Goal: Task Accomplishment & Management: Complete application form

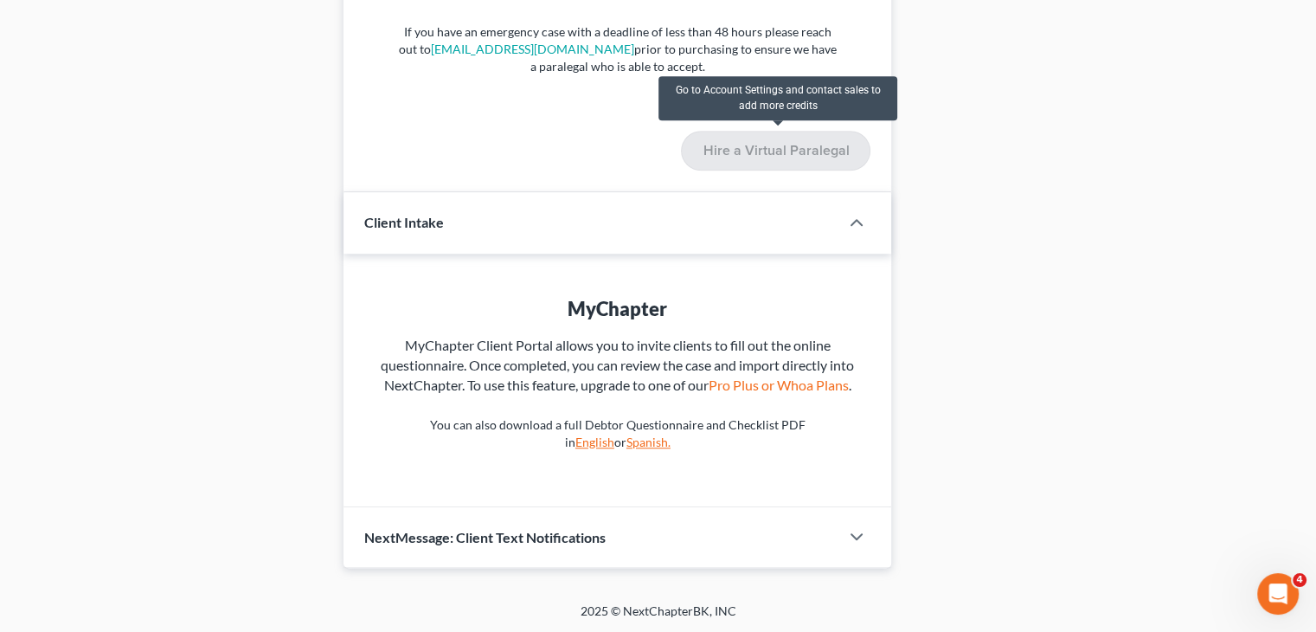
scroll to position [1343, 0]
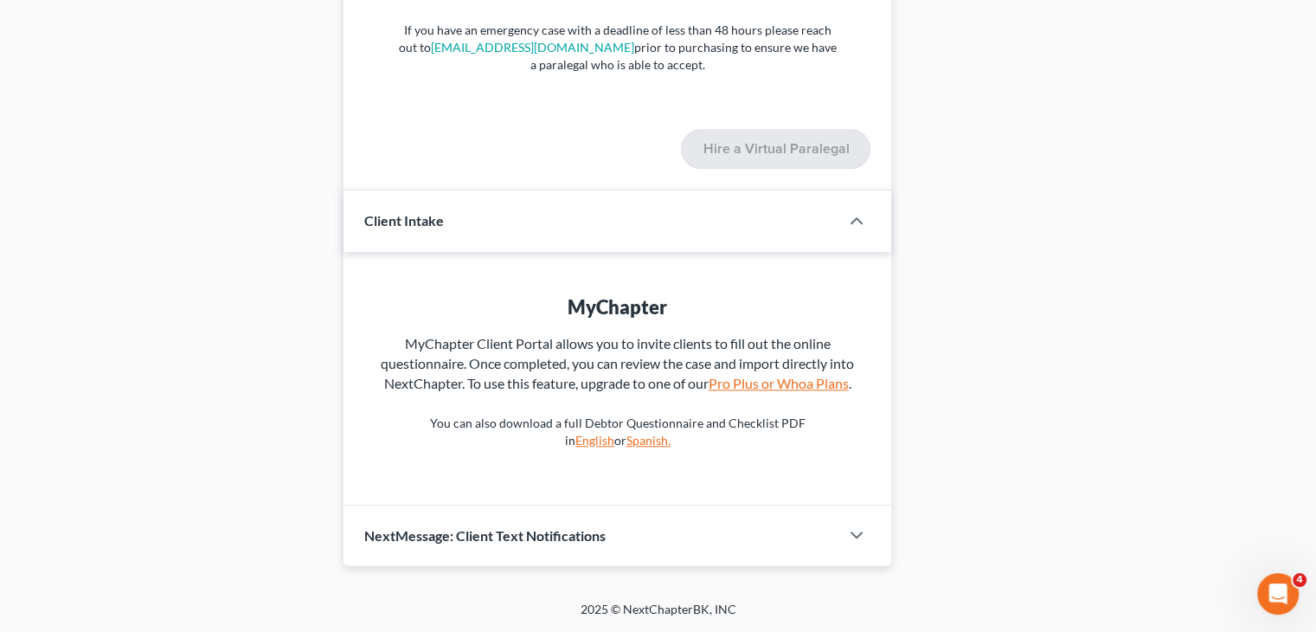
drag, startPoint x: 780, startPoint y: 378, endPoint x: 737, endPoint y: 328, distance: 65.7
click at [780, 378] on link "Pro Plus or Whoa Plans" at bounding box center [779, 383] width 140 height 16
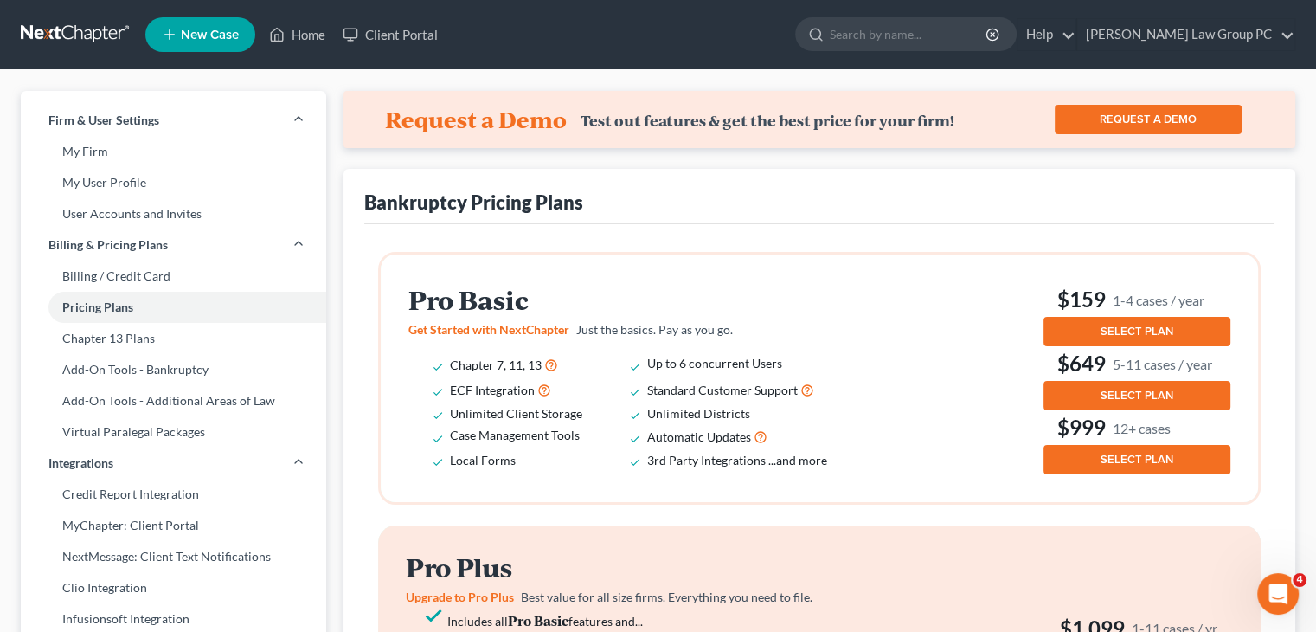
click at [1120, 332] on span "SELECT PLAN" at bounding box center [1137, 332] width 73 height 14
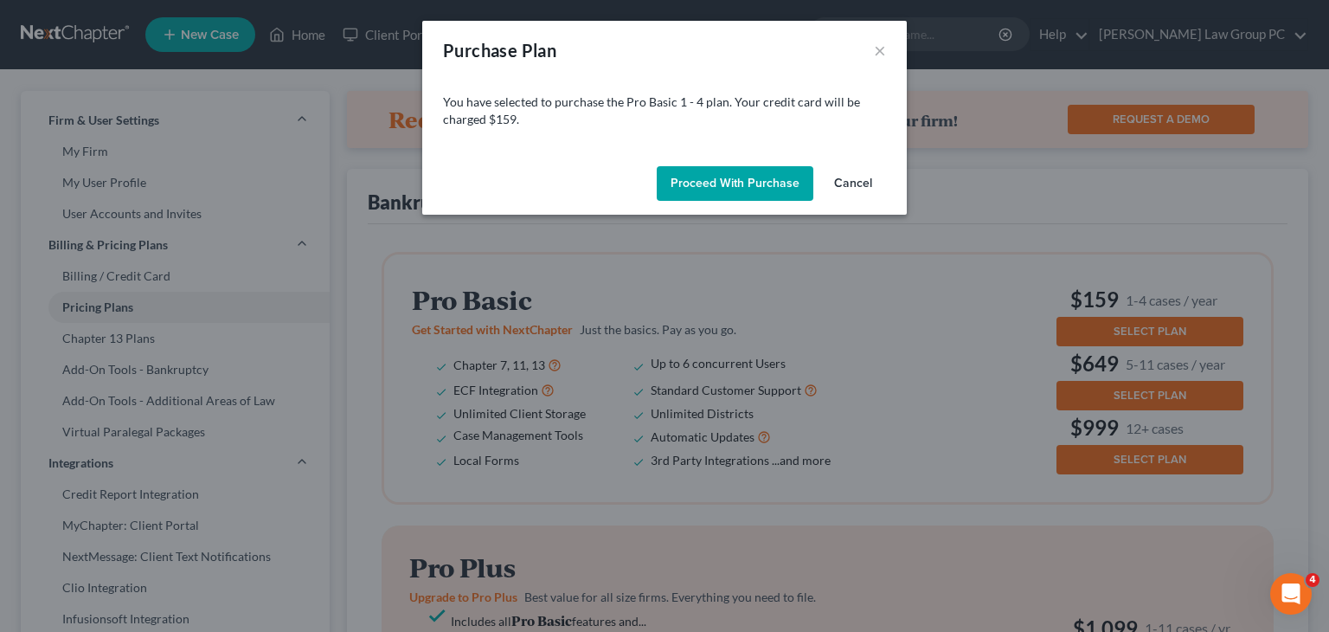
click at [747, 177] on button "Proceed with Purchase" at bounding box center [735, 183] width 157 height 35
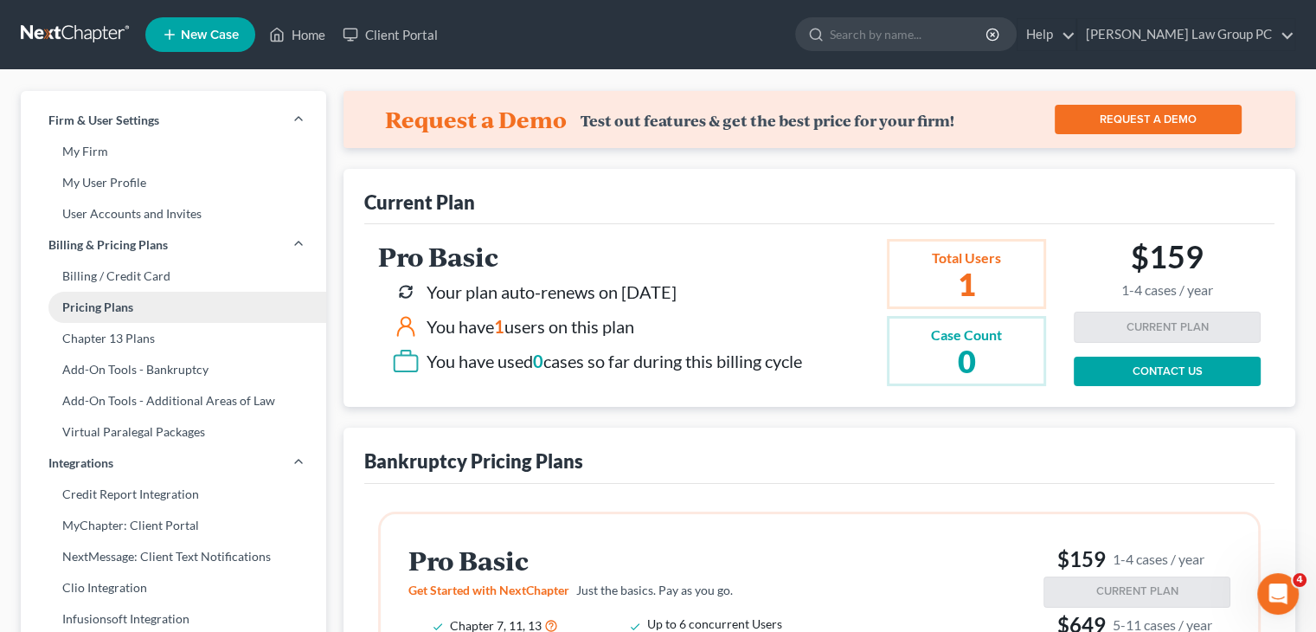
click at [132, 318] on link "Pricing Plans" at bounding box center [174, 307] width 306 height 31
click at [290, 29] on link "Home" at bounding box center [298, 34] width 74 height 31
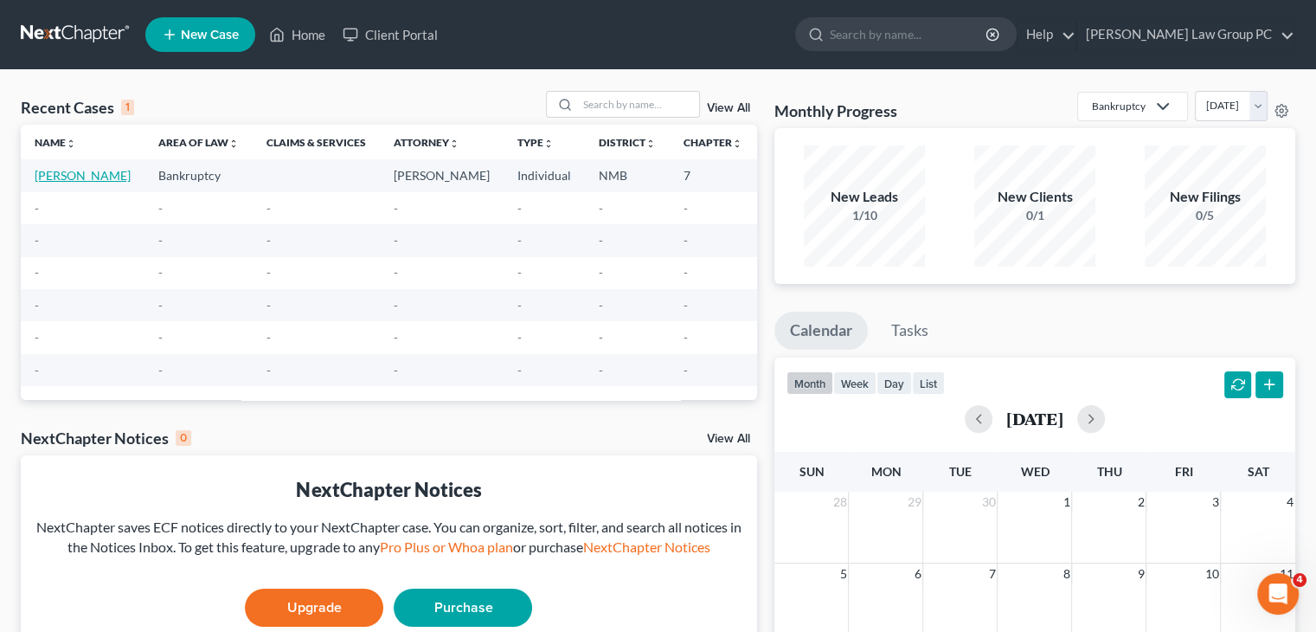
click at [51, 183] on link "[PERSON_NAME]" at bounding box center [83, 175] width 96 height 15
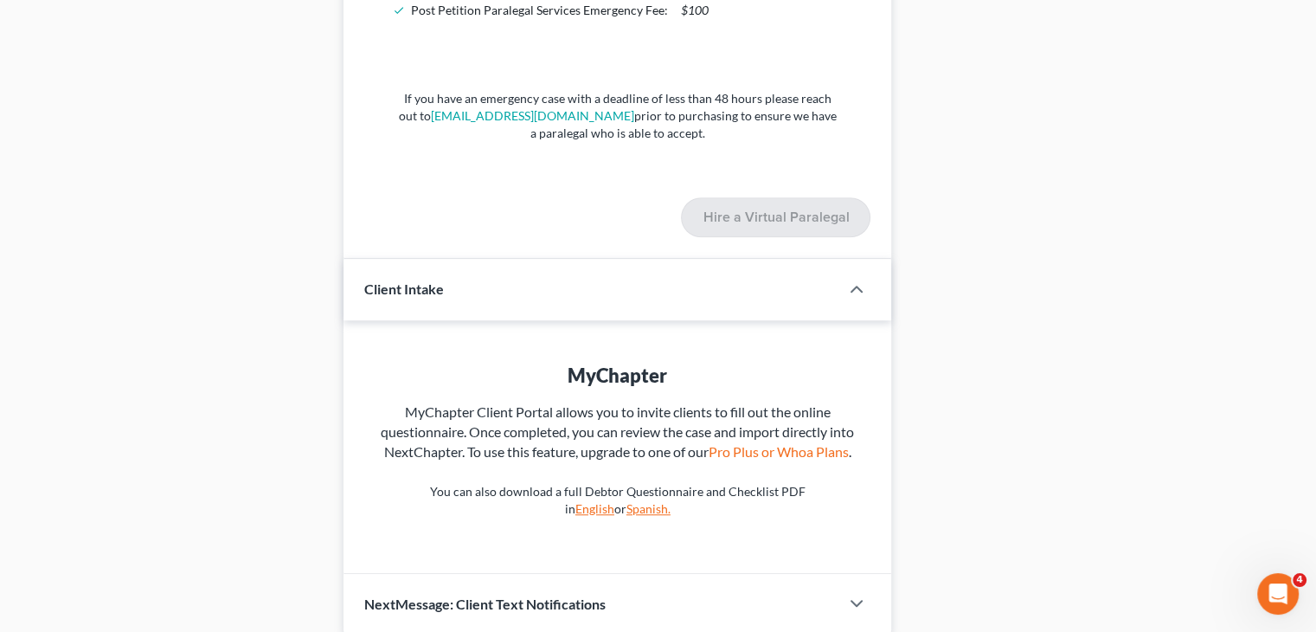
scroll to position [1343, 0]
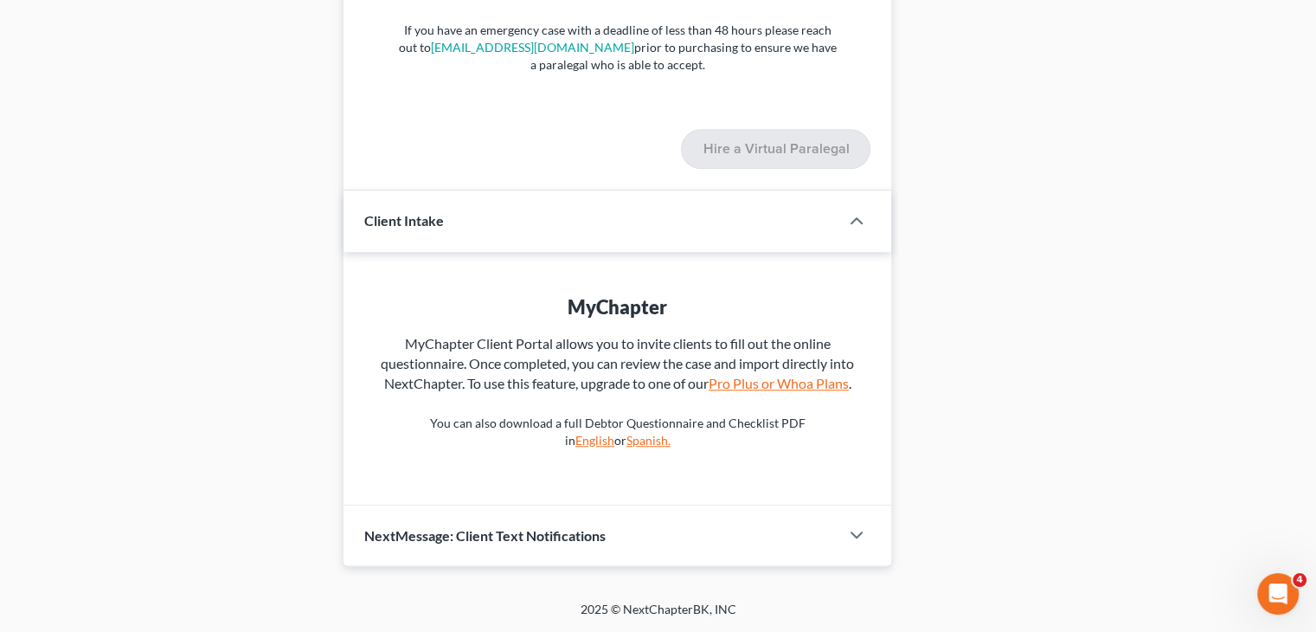
click at [785, 384] on link "Pro Plus or Whoa Plans" at bounding box center [779, 383] width 140 height 16
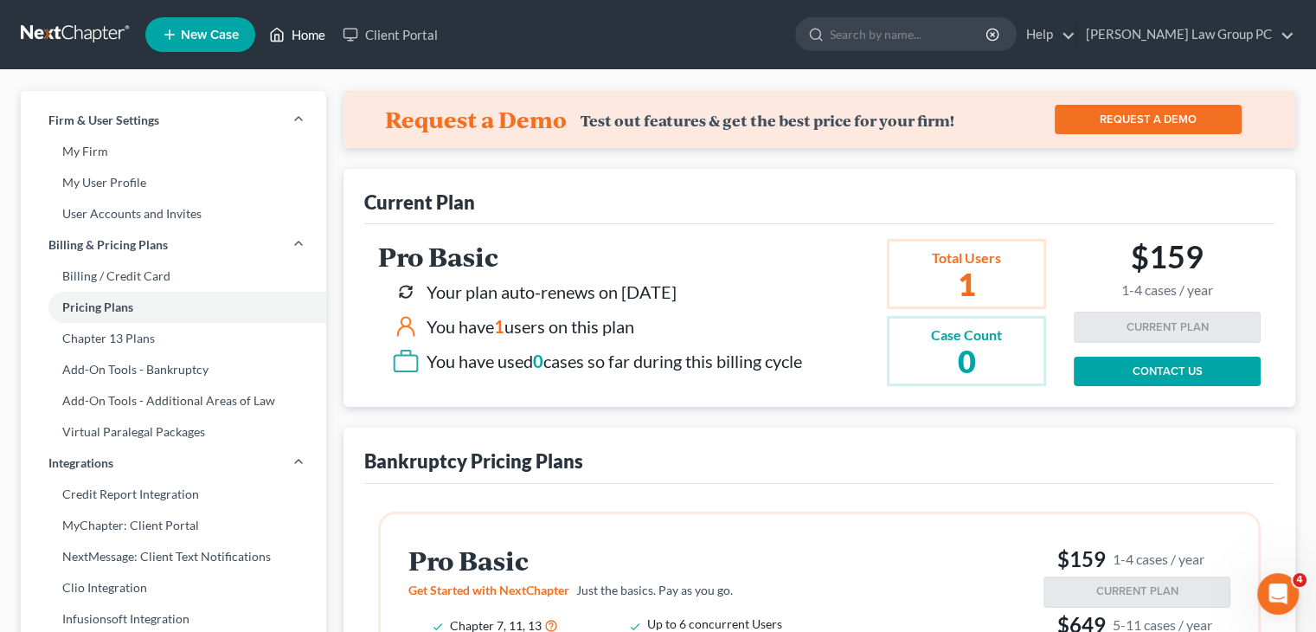
click at [313, 34] on link "Home" at bounding box center [298, 34] width 74 height 31
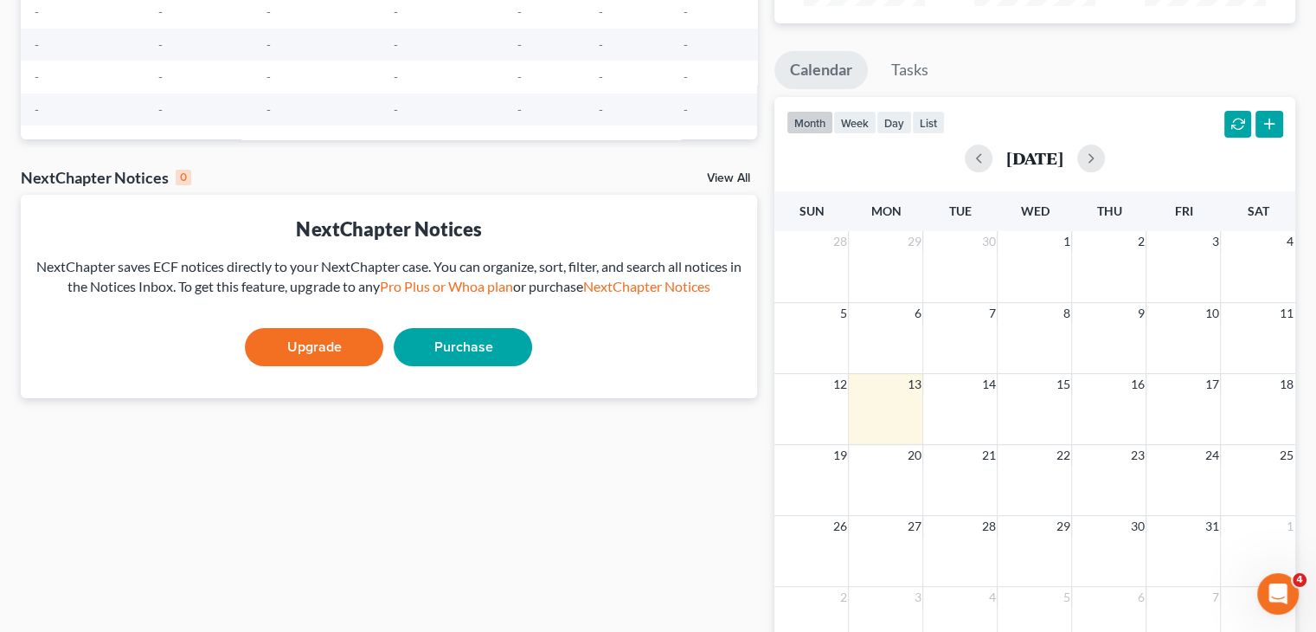
scroll to position [21, 0]
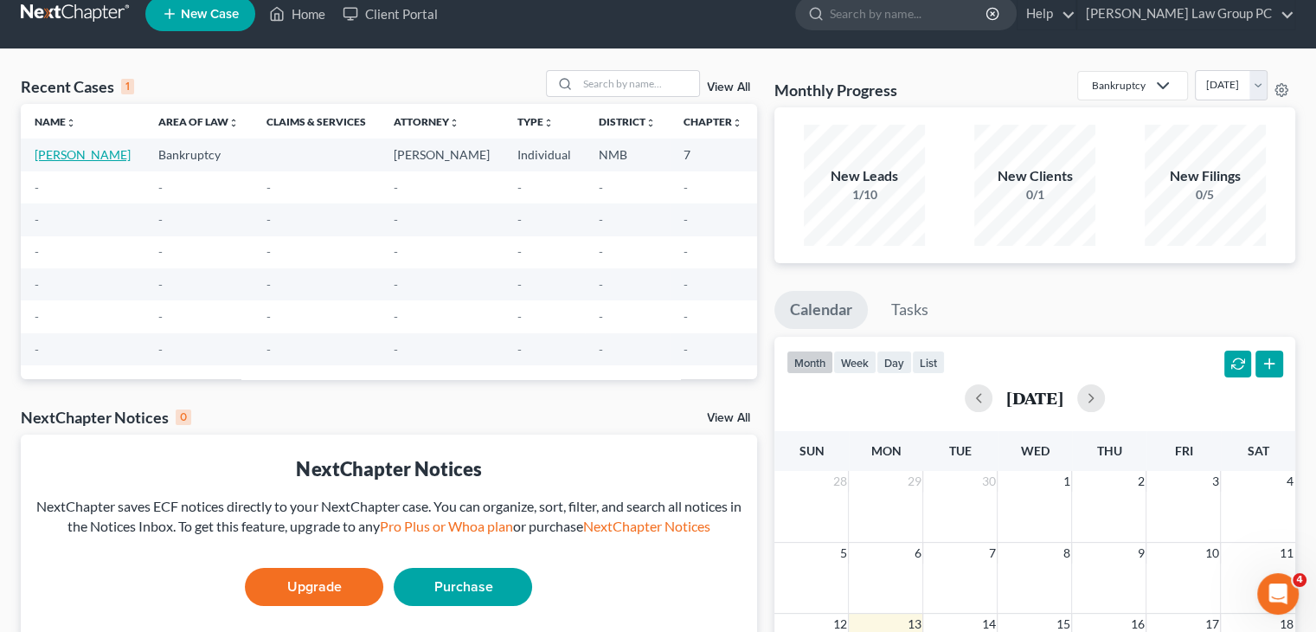
click at [38, 162] on link "[PERSON_NAME]" at bounding box center [83, 154] width 96 height 15
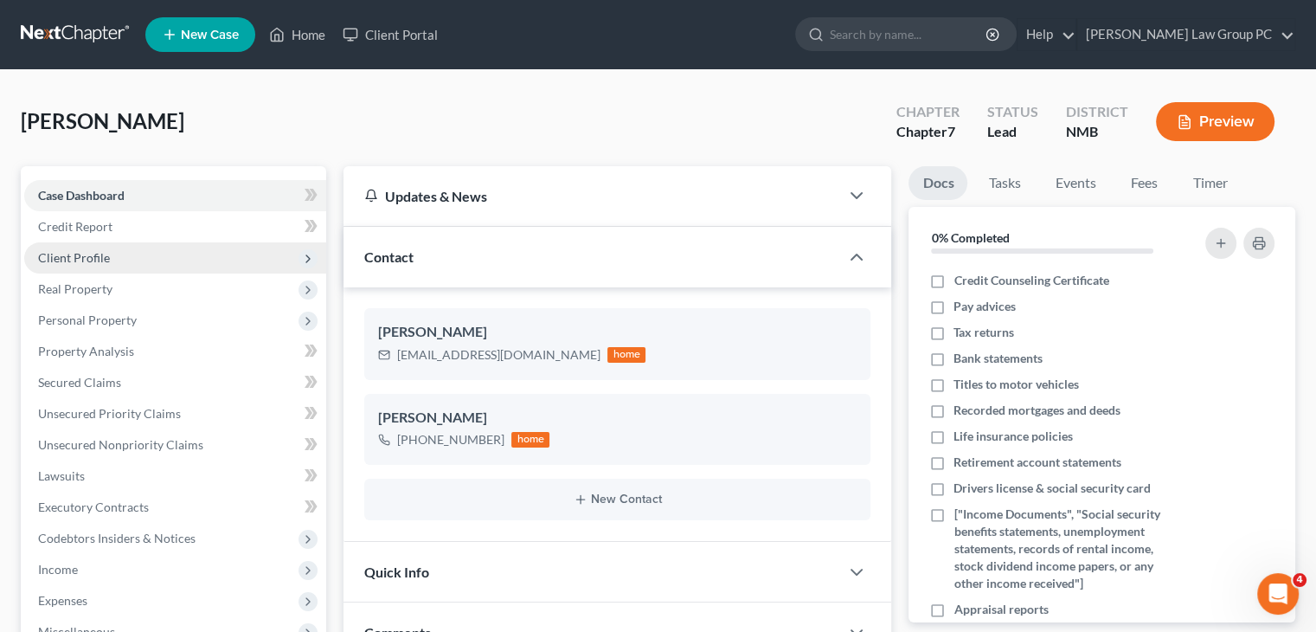
click at [109, 260] on span "Client Profile" at bounding box center [175, 257] width 302 height 31
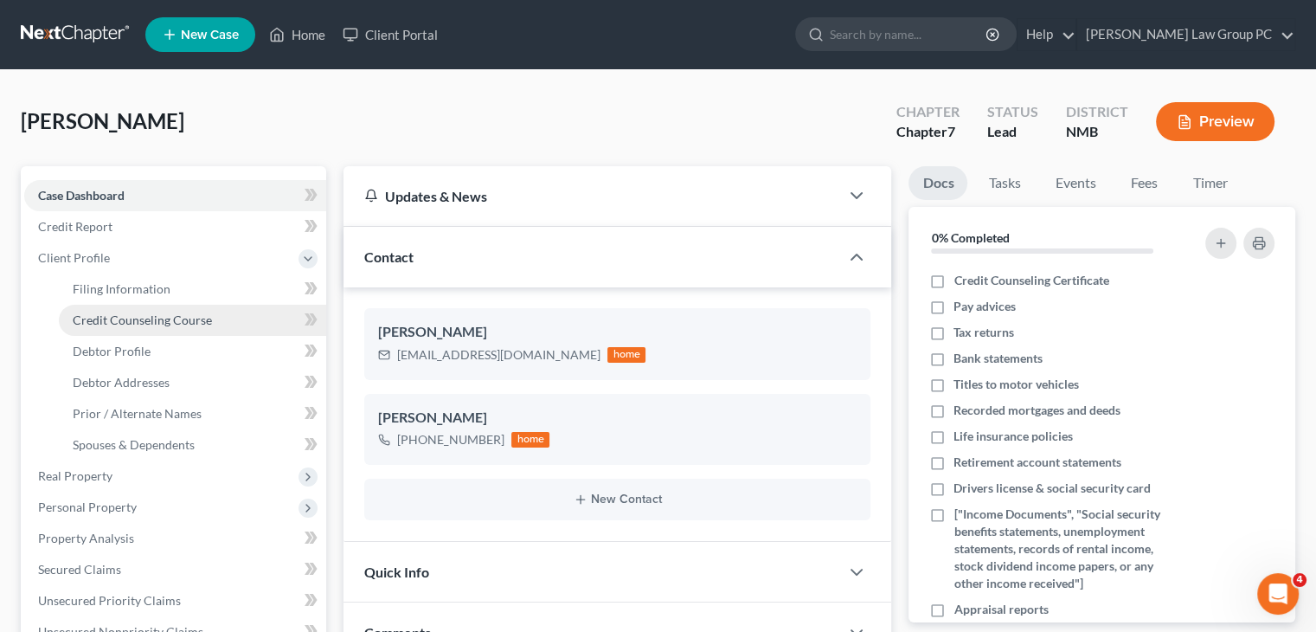
click at [152, 326] on span "Credit Counseling Course" at bounding box center [142, 319] width 139 height 15
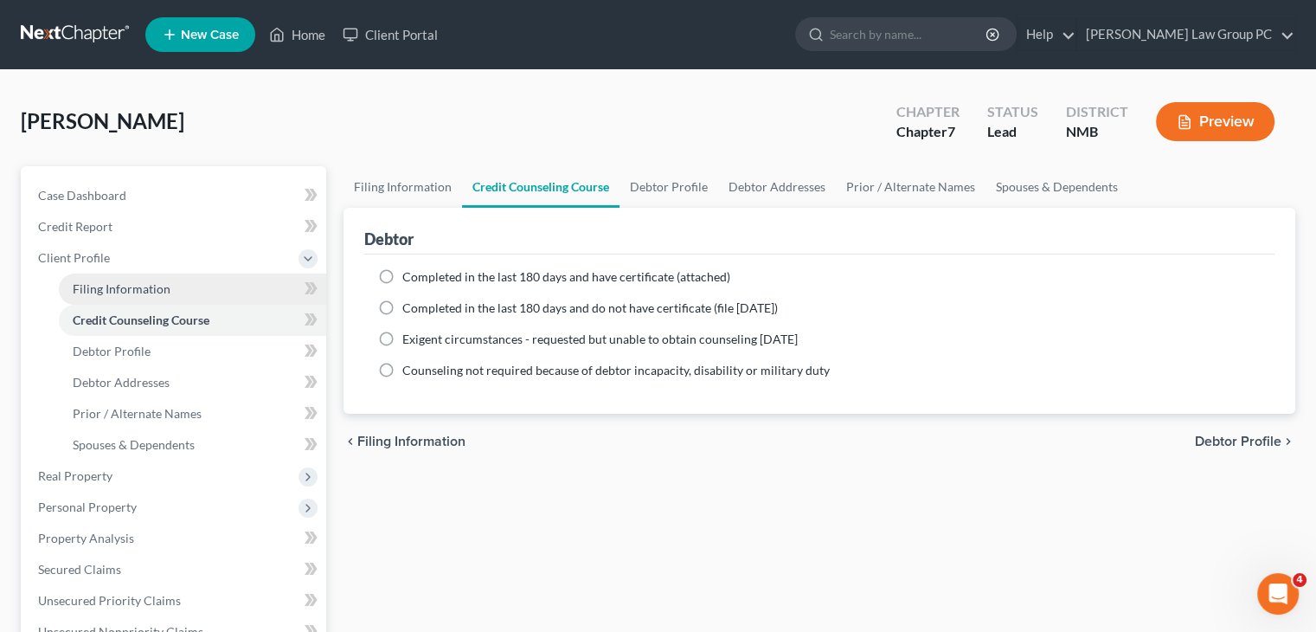
click at [151, 289] on span "Filing Information" at bounding box center [122, 288] width 98 height 15
select select "1"
select select "0"
select select "52"
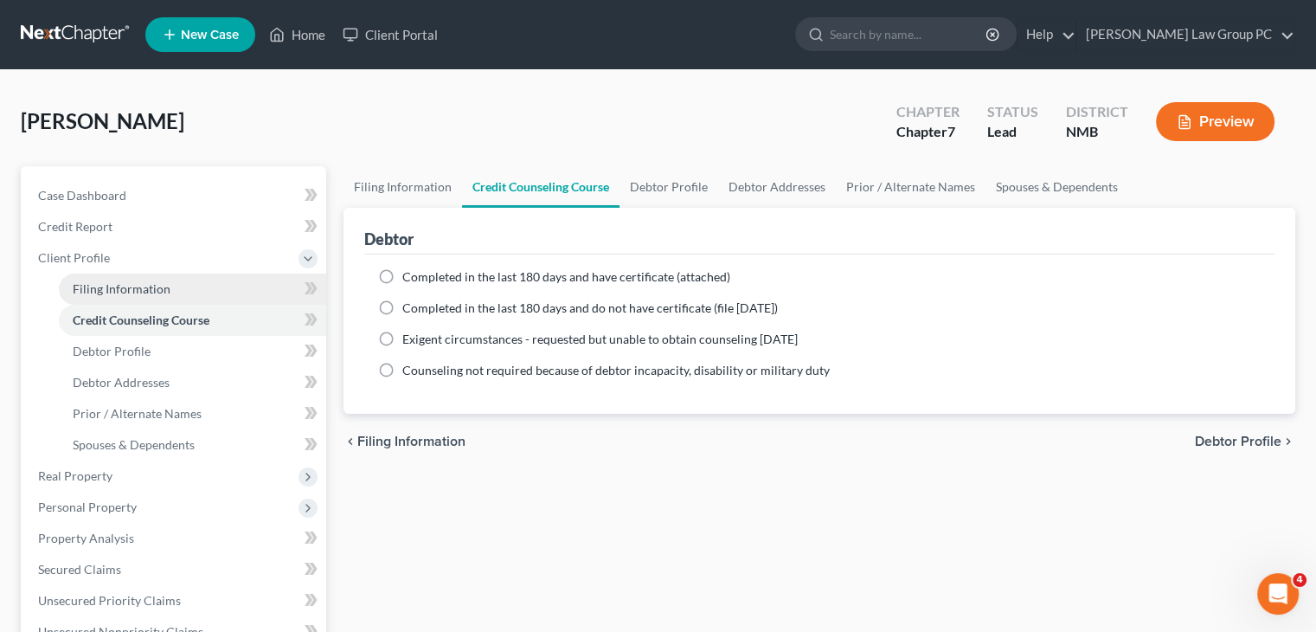
select select "34"
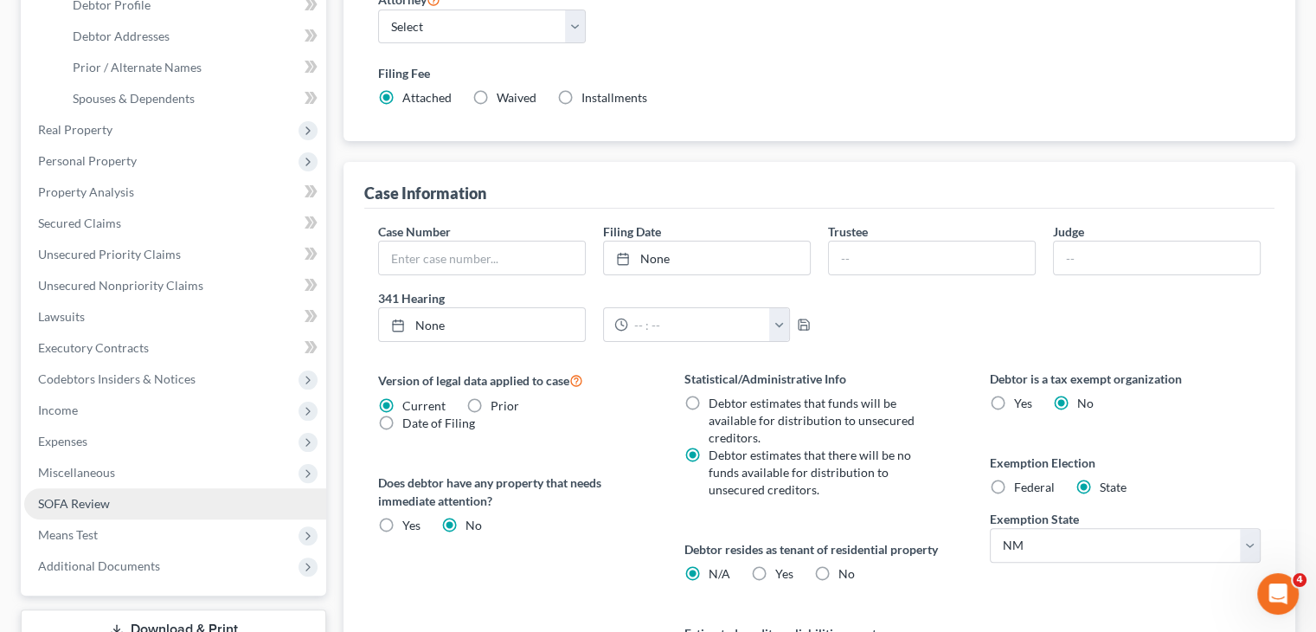
scroll to position [519, 0]
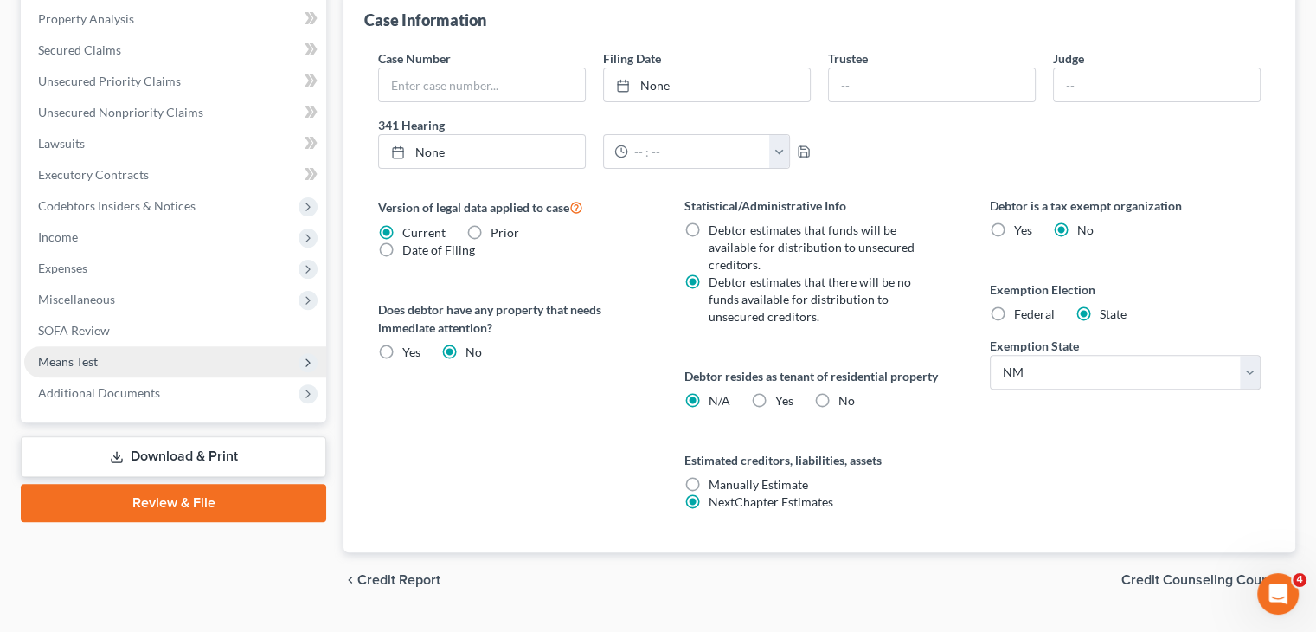
click at [225, 355] on span "Means Test" at bounding box center [175, 361] width 302 height 31
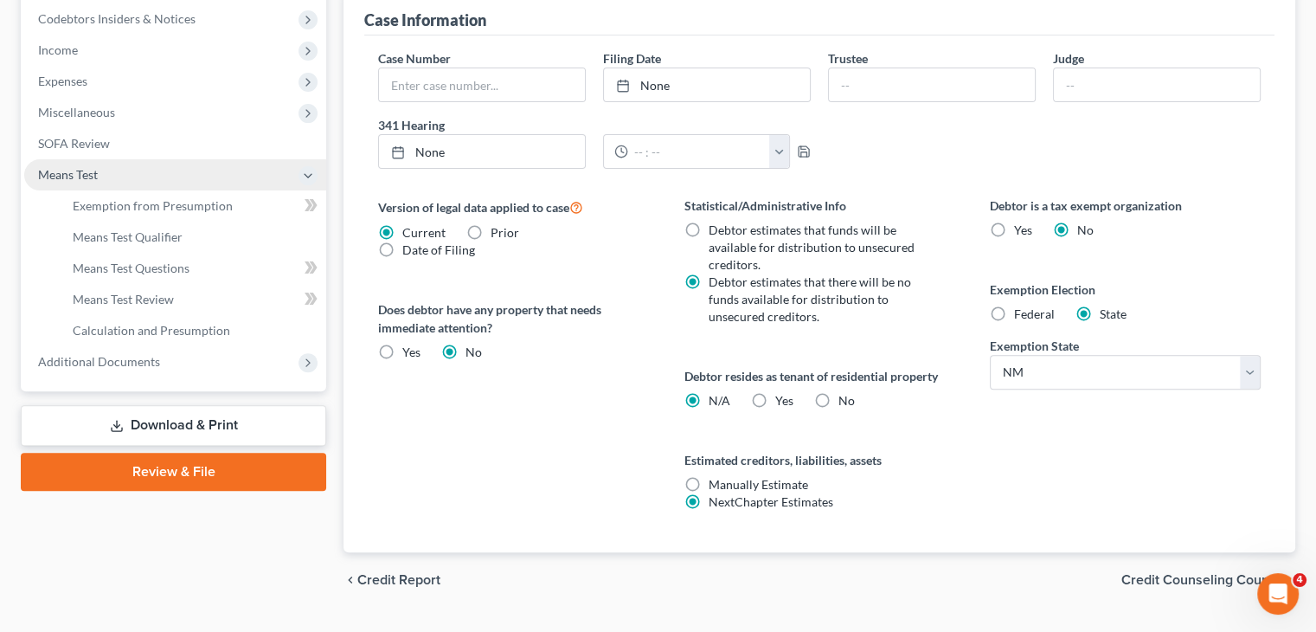
scroll to position [332, 0]
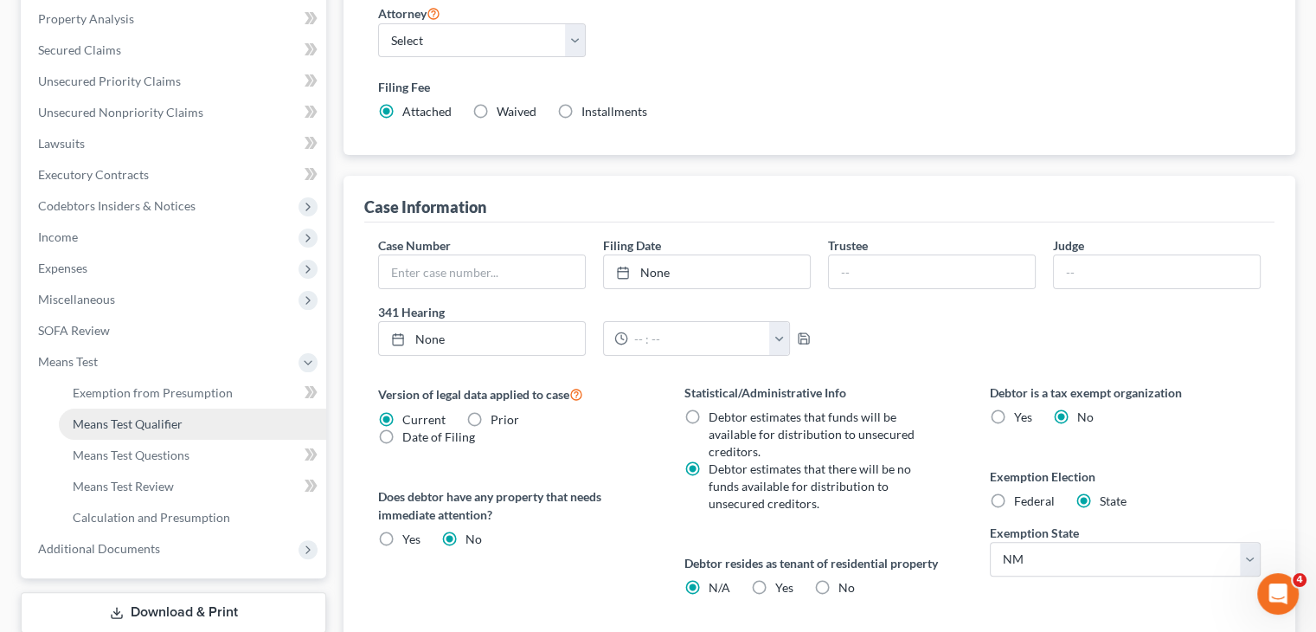
click at [218, 427] on link "Means Test Qualifier" at bounding box center [192, 424] width 267 height 31
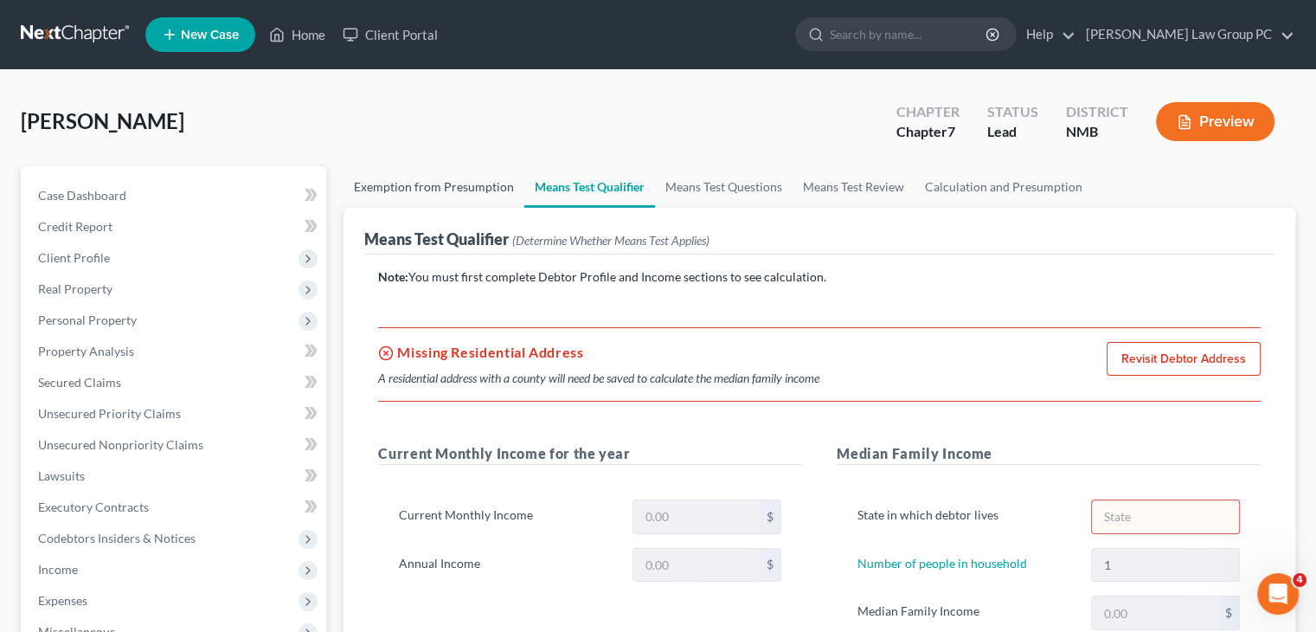
click at [442, 191] on link "Exemption from Presumption" at bounding box center [434, 187] width 181 height 42
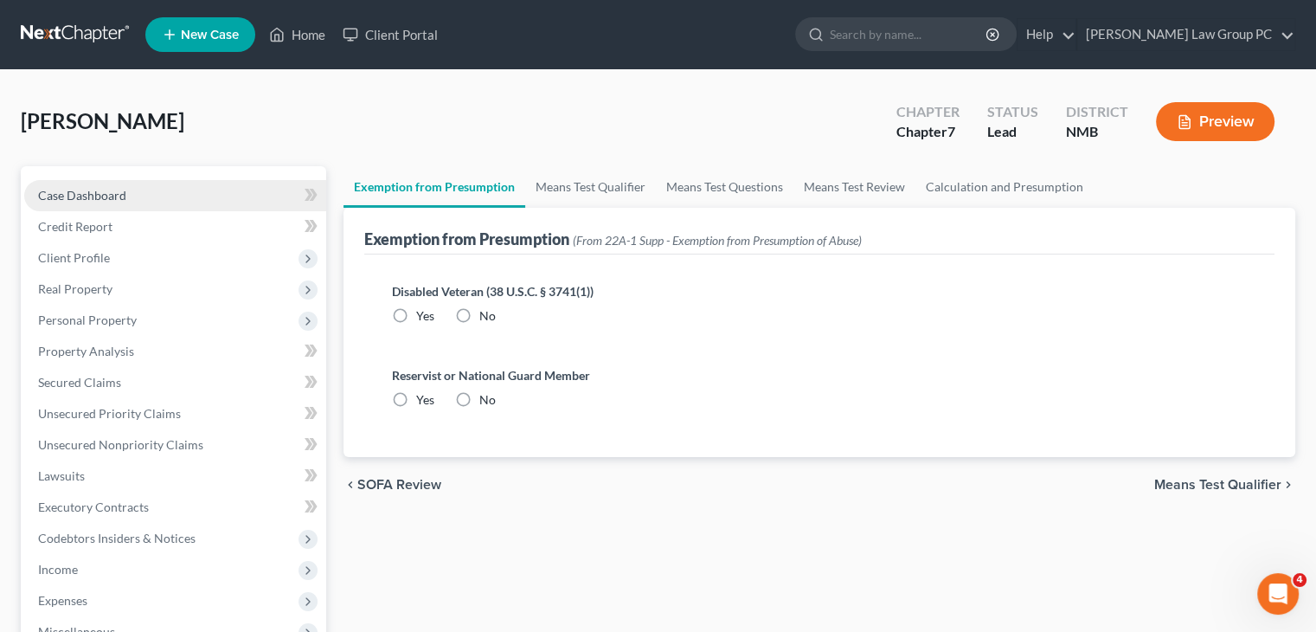
click at [82, 188] on span "Case Dashboard" at bounding box center [82, 195] width 88 height 15
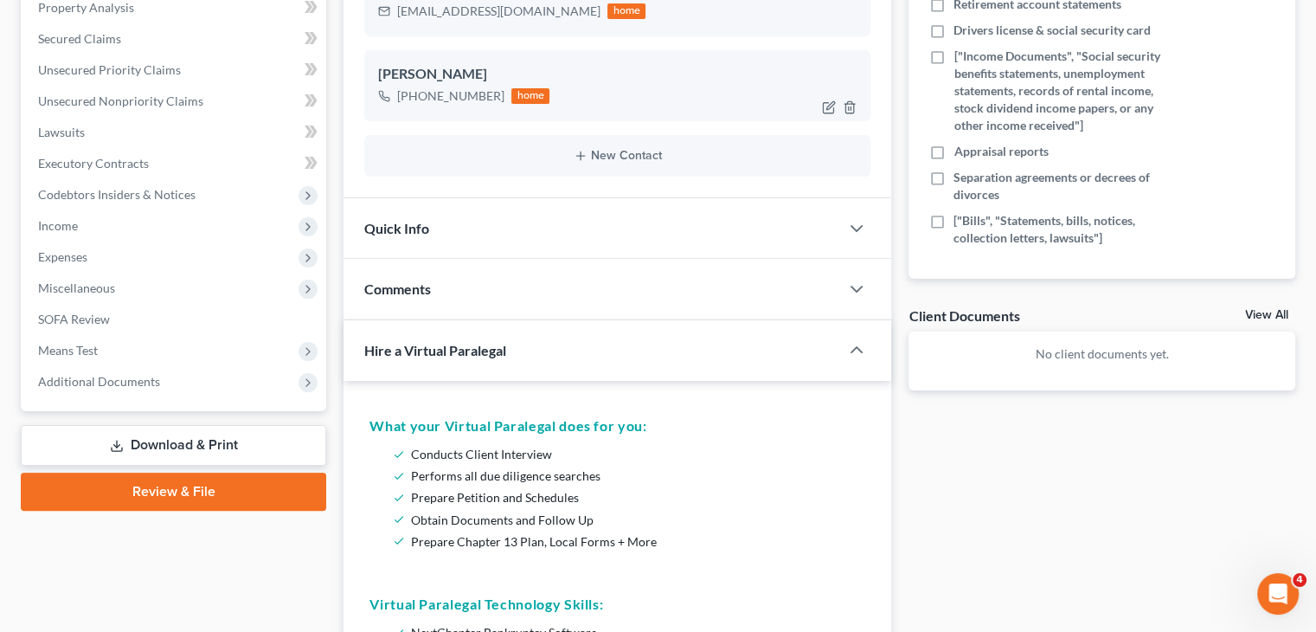
scroll to position [346, 0]
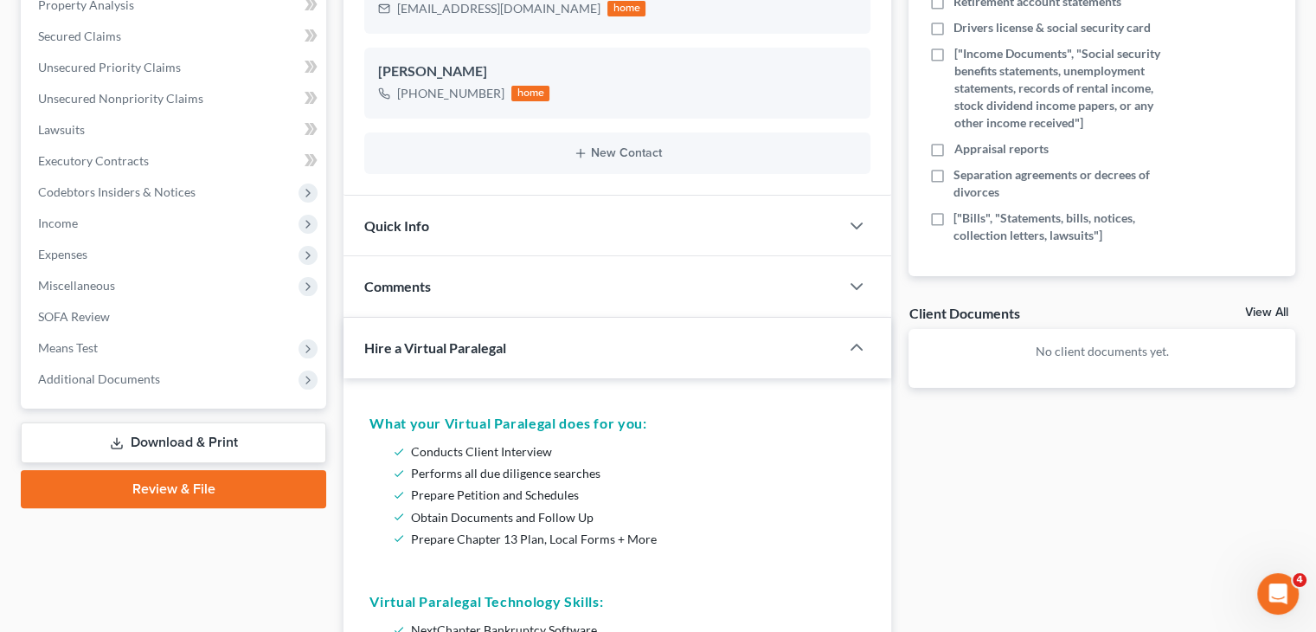
click at [816, 342] on div at bounding box center [827, 347] width 24 height 10
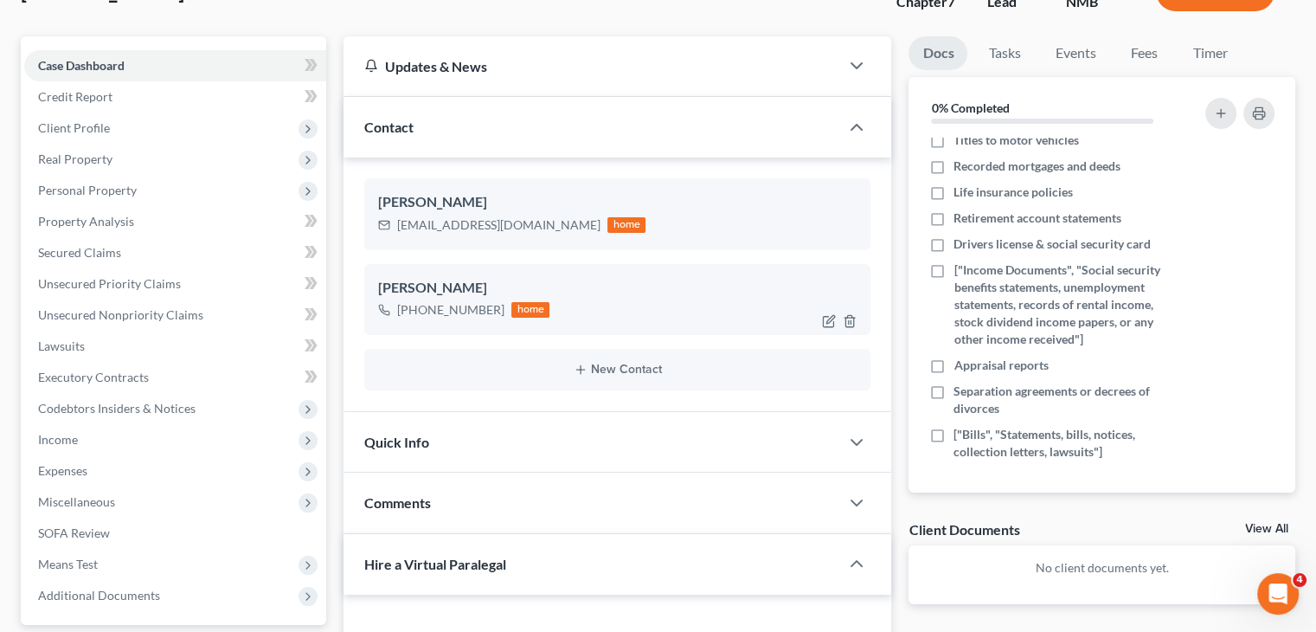
scroll to position [0, 0]
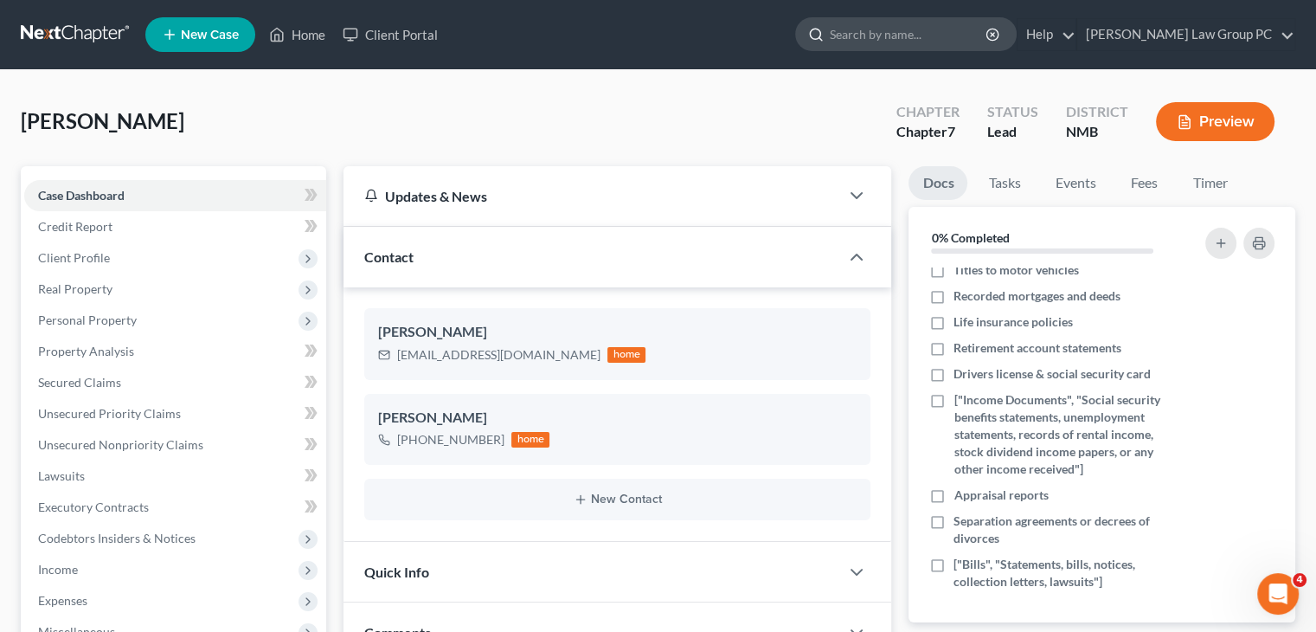
click at [904, 29] on input "search" at bounding box center [909, 34] width 158 height 32
type input "d"
type input "client questionaire"
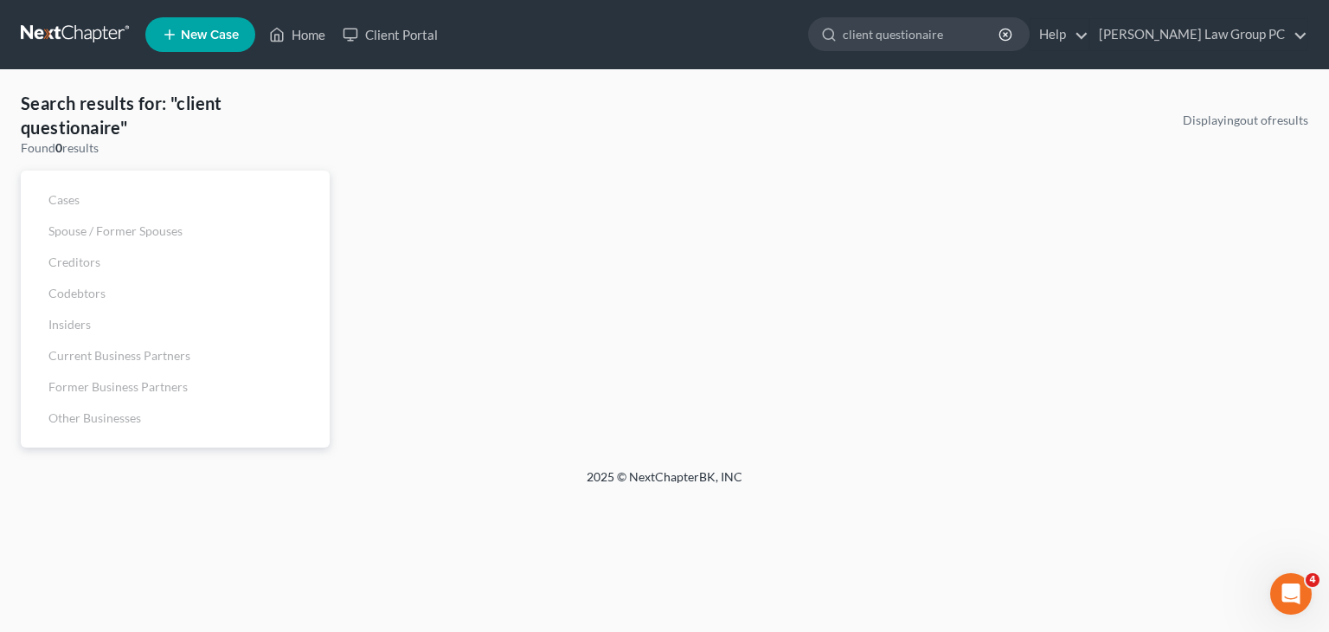
drag, startPoint x: 892, startPoint y: 43, endPoint x: 825, endPoint y: 39, distance: 67.7
click at [825, 39] on ul "New Case Home Client Portal client questionaire - No Result - See all results O…" at bounding box center [726, 34] width 1163 height 45
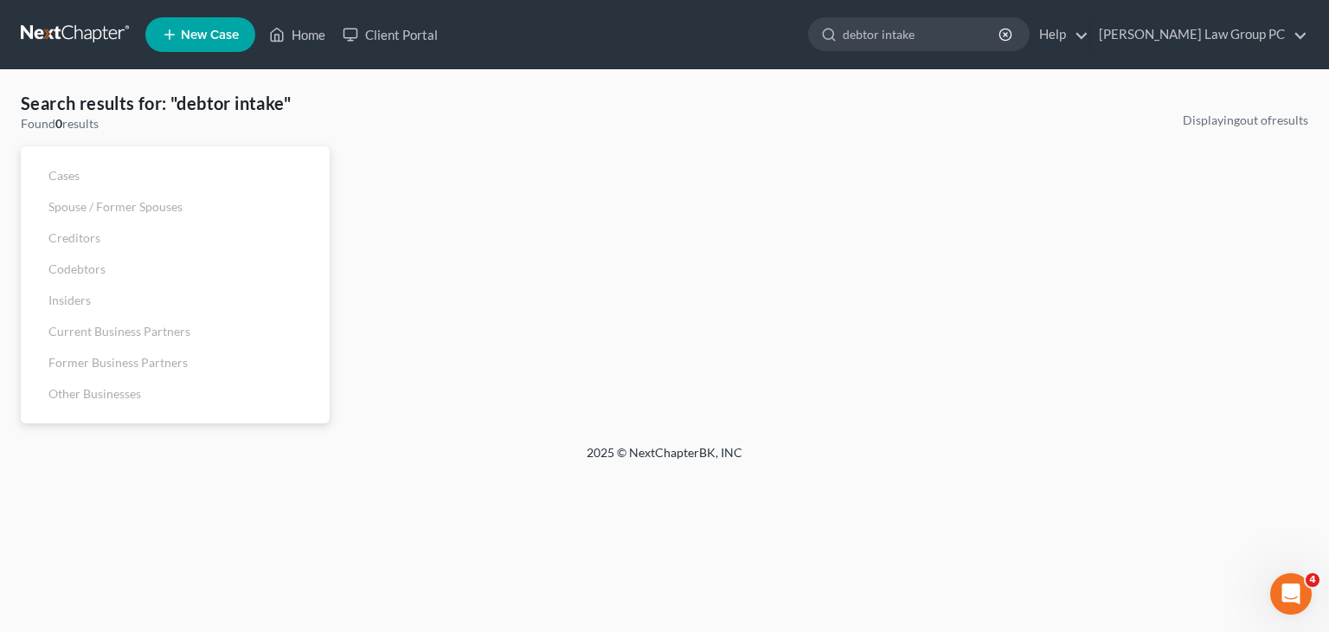
type input "debtor intake"
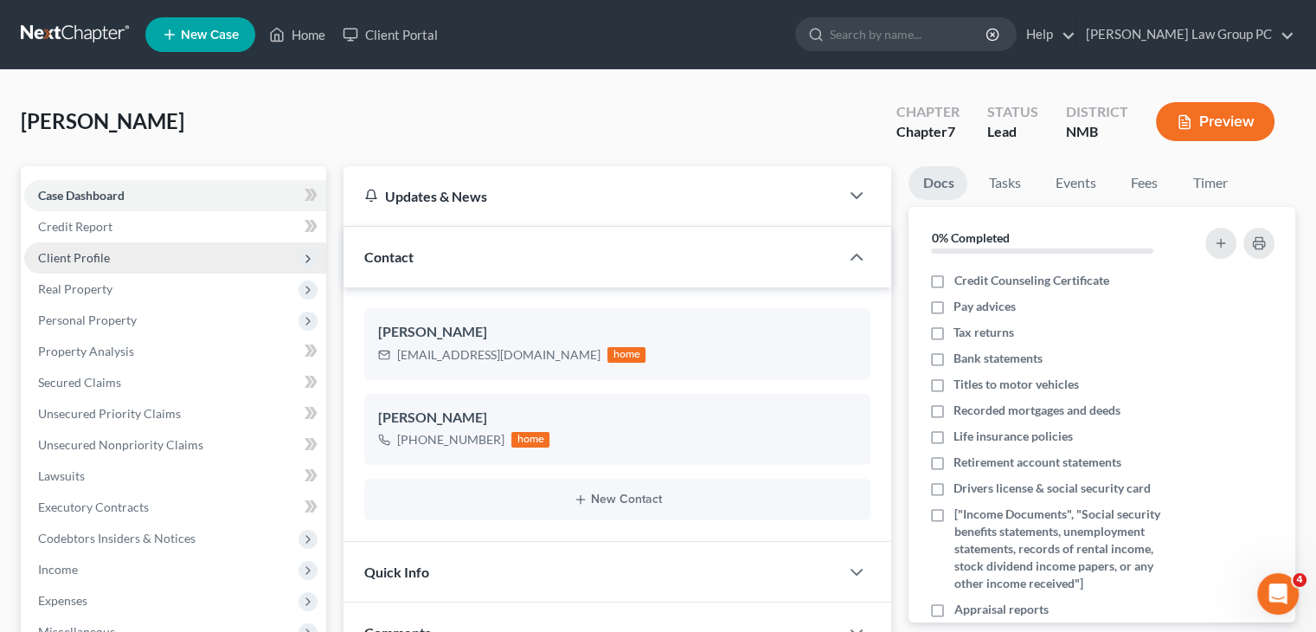
click at [131, 261] on span "Client Profile" at bounding box center [175, 257] width 302 height 31
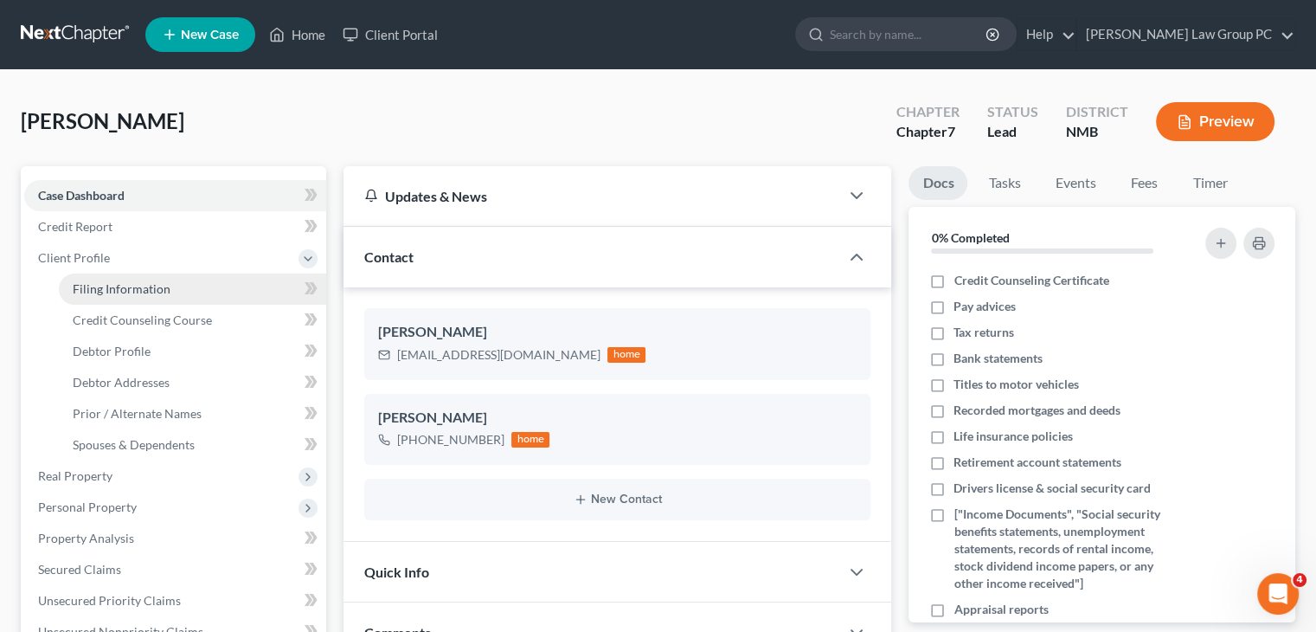
click at [132, 291] on span "Filing Information" at bounding box center [122, 288] width 98 height 15
select select "1"
select select "0"
select select "52"
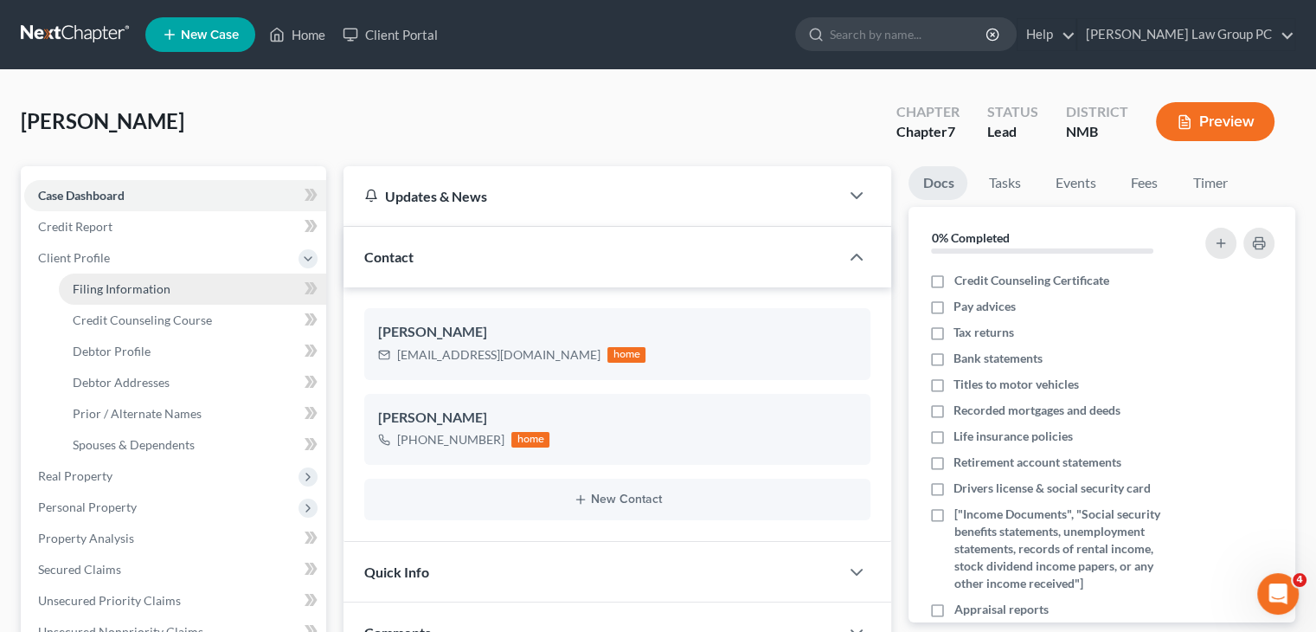
select select "0"
select select "34"
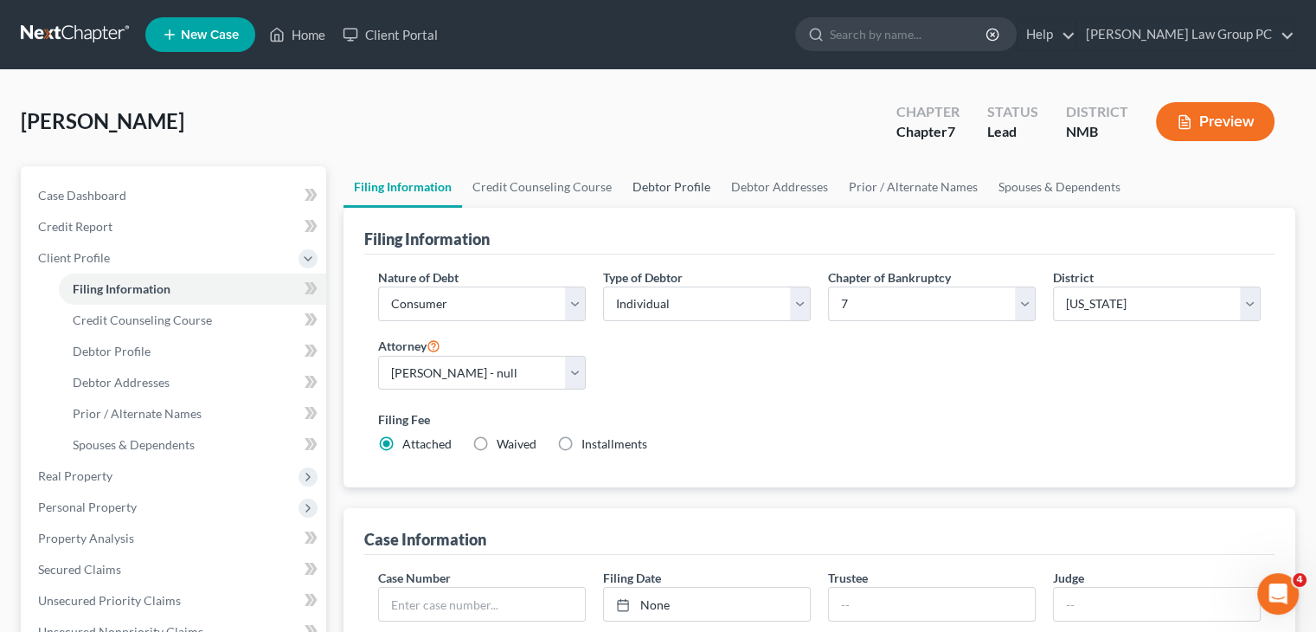
click at [670, 188] on link "Debtor Profile" at bounding box center [671, 187] width 99 height 42
select select "0"
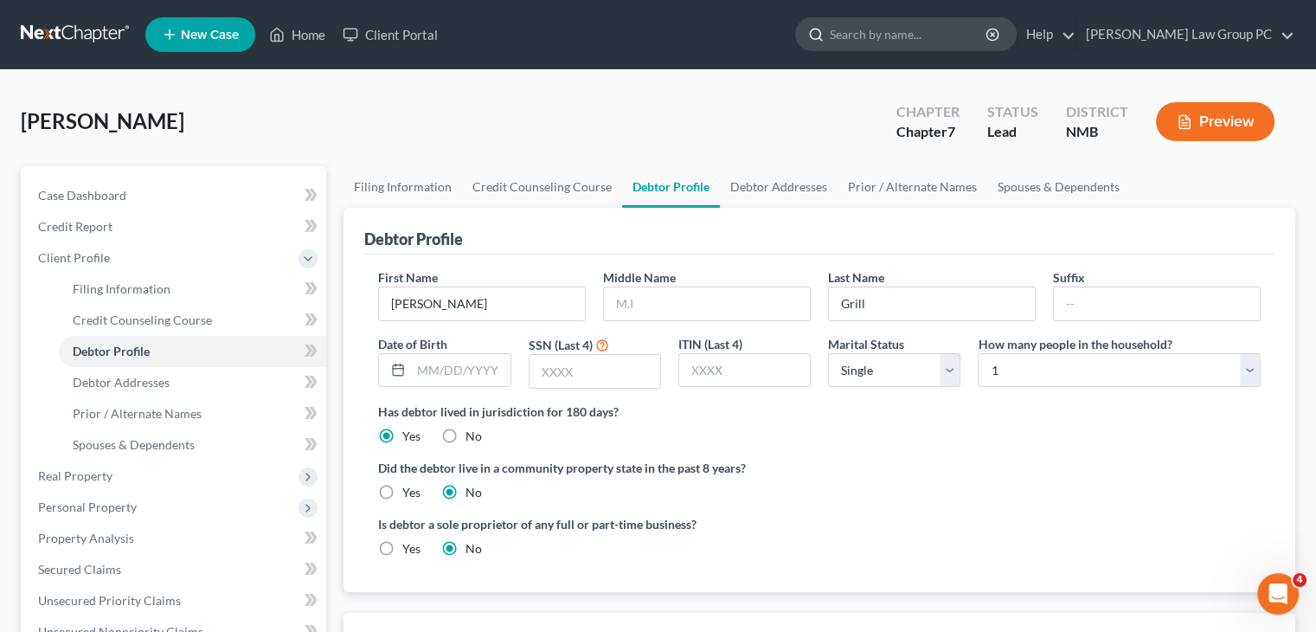
click at [932, 26] on input "search" at bounding box center [909, 34] width 158 height 32
type input "intake"
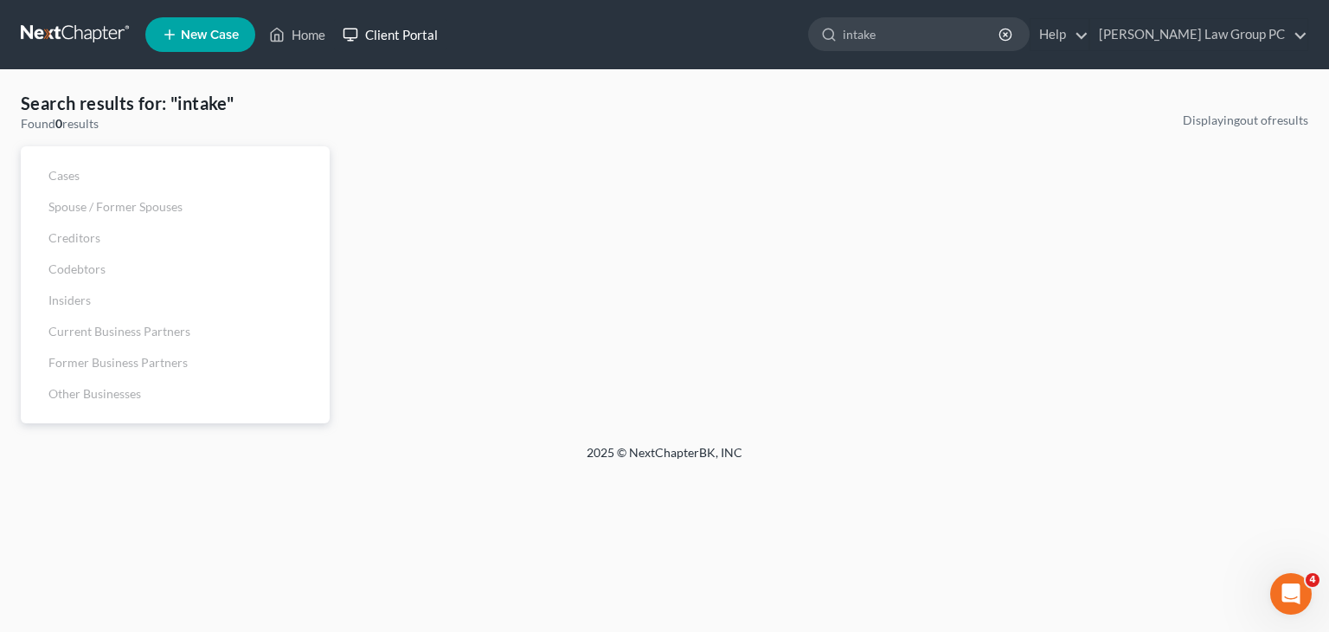
click at [397, 32] on link "Client Portal" at bounding box center [390, 34] width 113 height 31
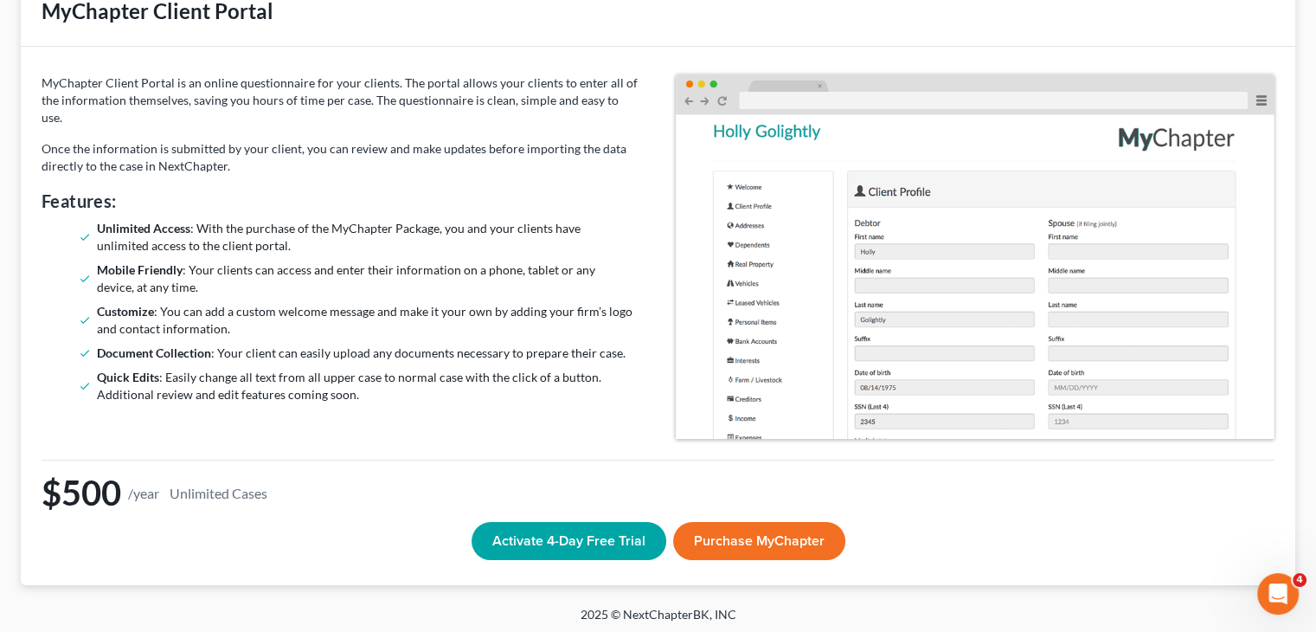
scroll to position [119, 0]
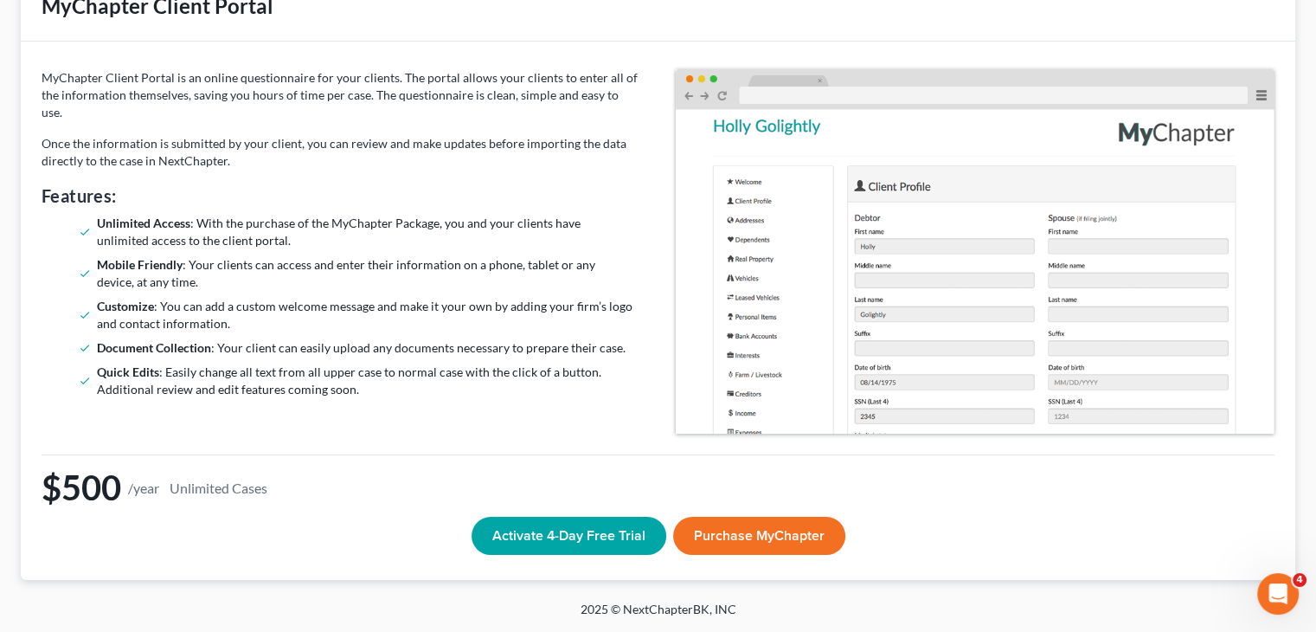
click at [585, 544] on button "Activate 4-Day Free Trial" at bounding box center [569, 536] width 195 height 38
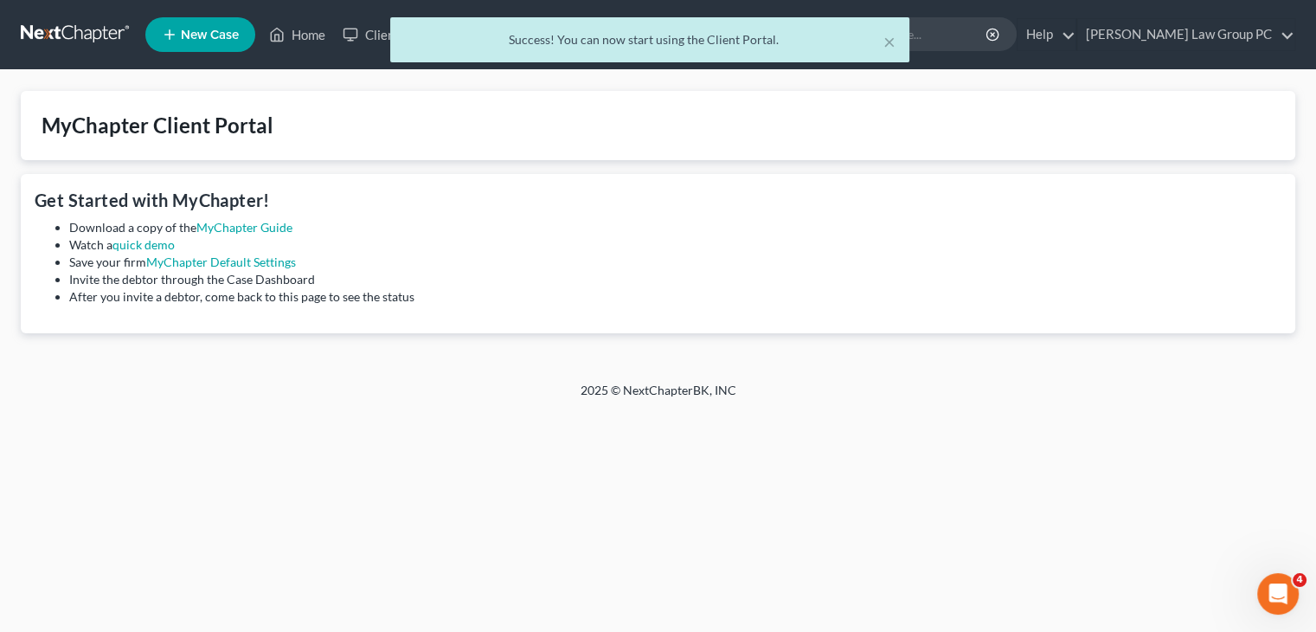
scroll to position [0, 0]
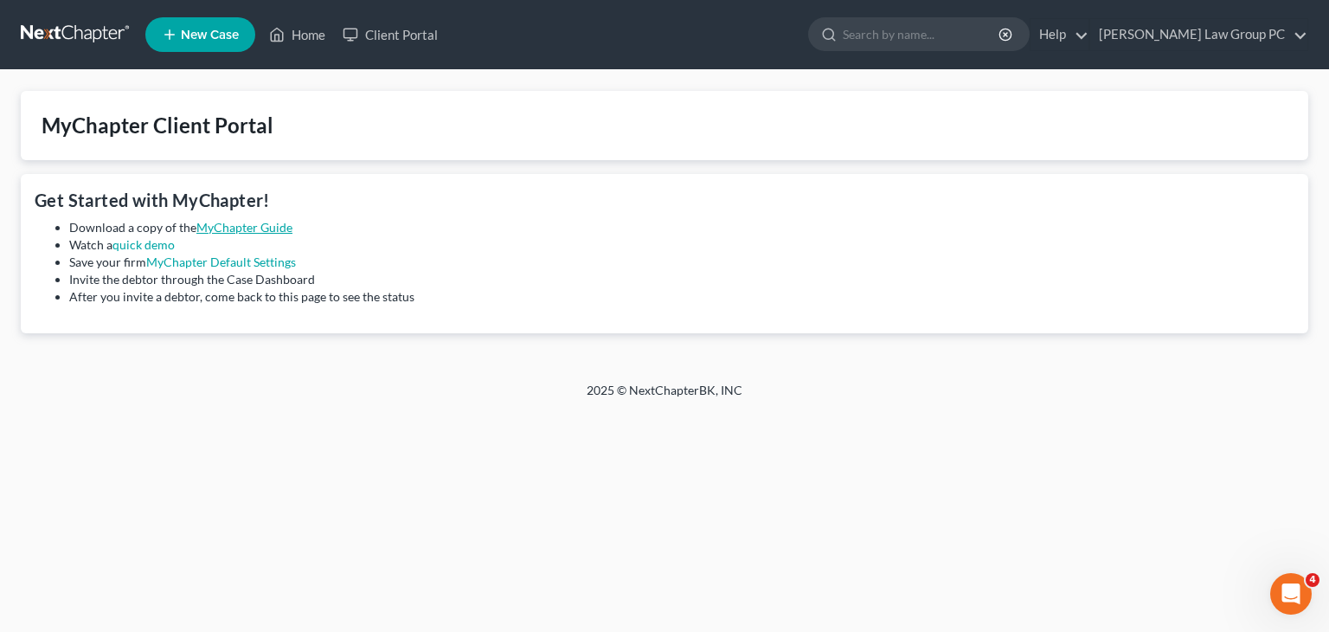
click at [254, 226] on link "MyChapter Guide" at bounding box center [244, 227] width 96 height 15
click at [305, 33] on link "Home" at bounding box center [298, 34] width 74 height 31
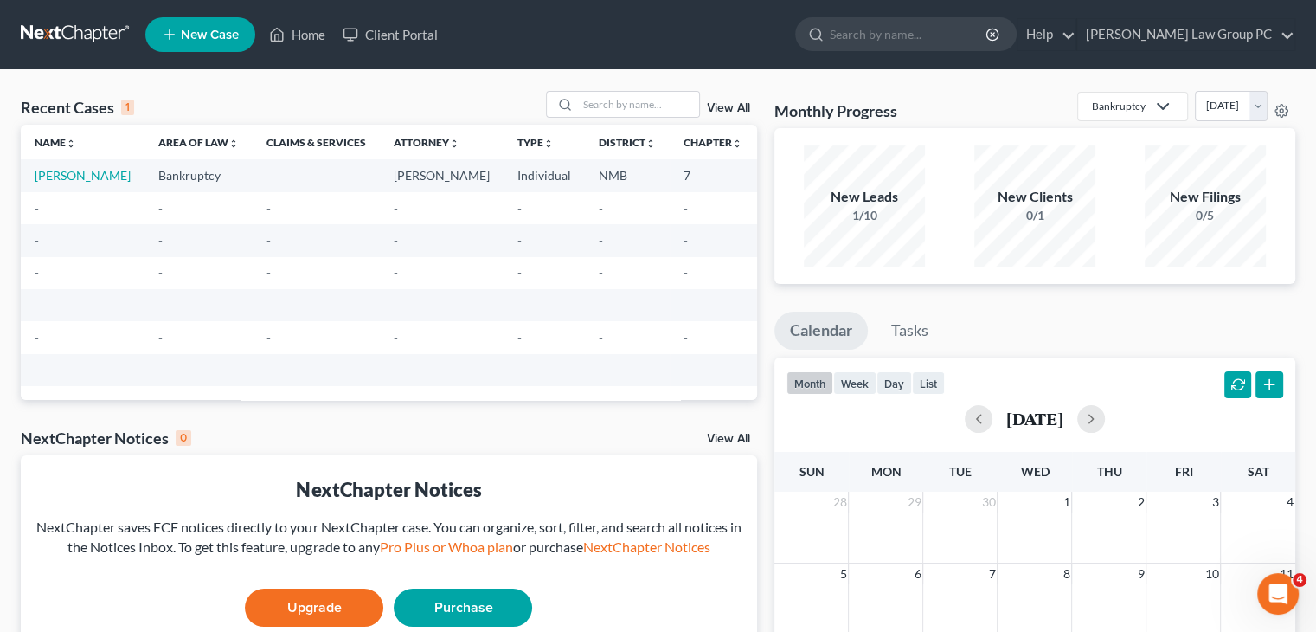
click at [42, 184] on td "[PERSON_NAME]" at bounding box center [83, 175] width 124 height 32
click at [52, 183] on link "[PERSON_NAME]" at bounding box center [83, 175] width 96 height 15
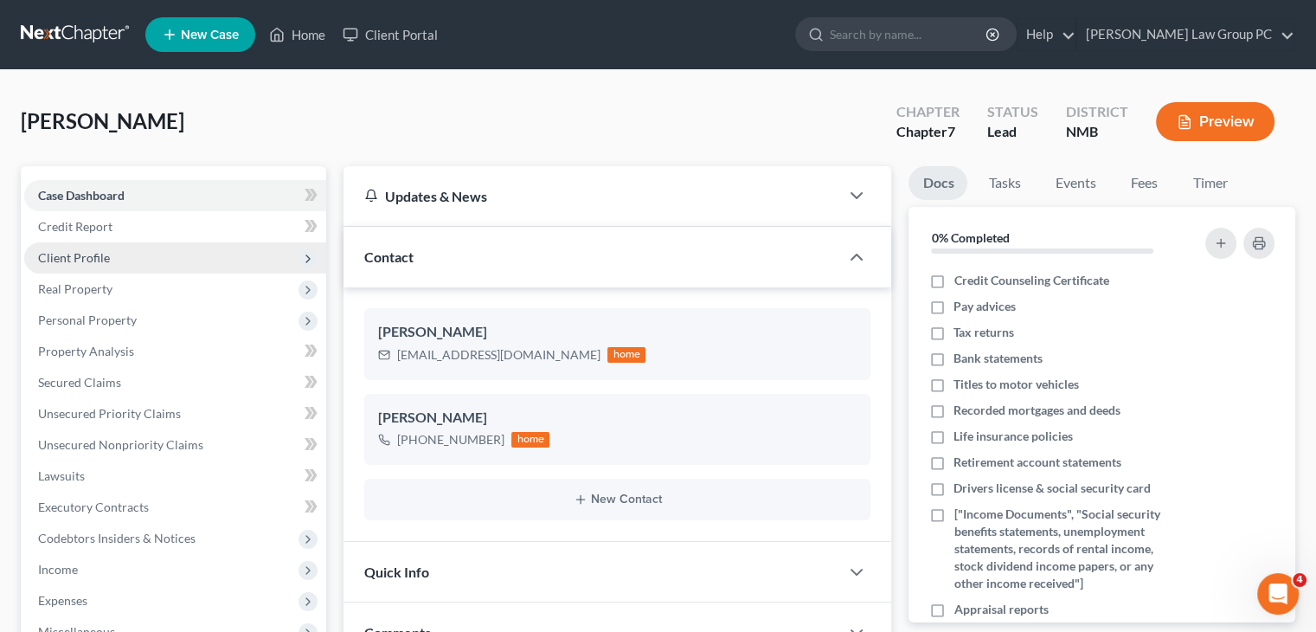
click at [126, 254] on span "Client Profile" at bounding box center [175, 257] width 302 height 31
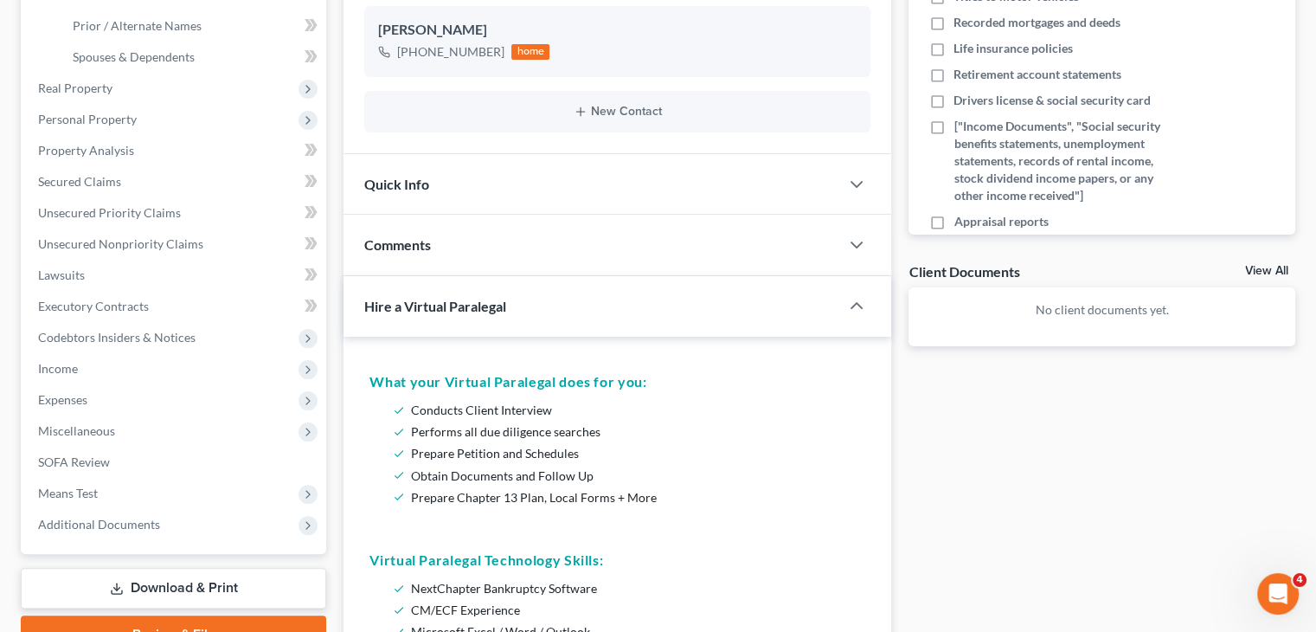
scroll to position [346, 0]
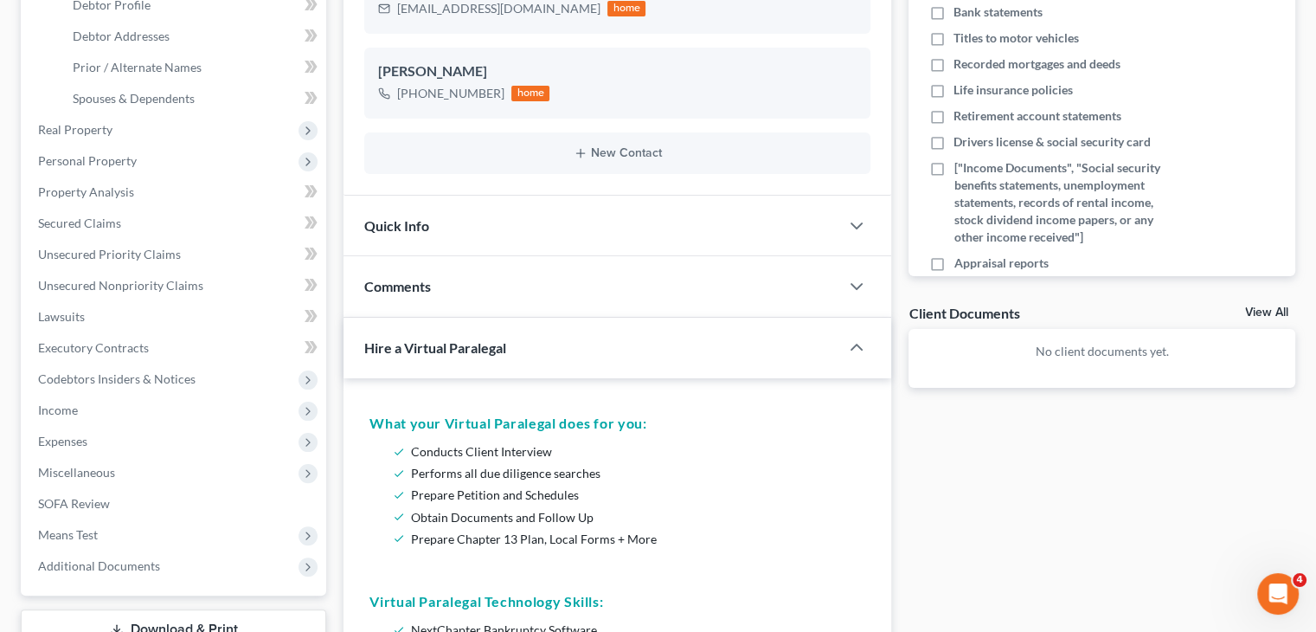
click at [675, 359] on div "Hire a Virtual Paralegal" at bounding box center [580, 348] width 472 height 60
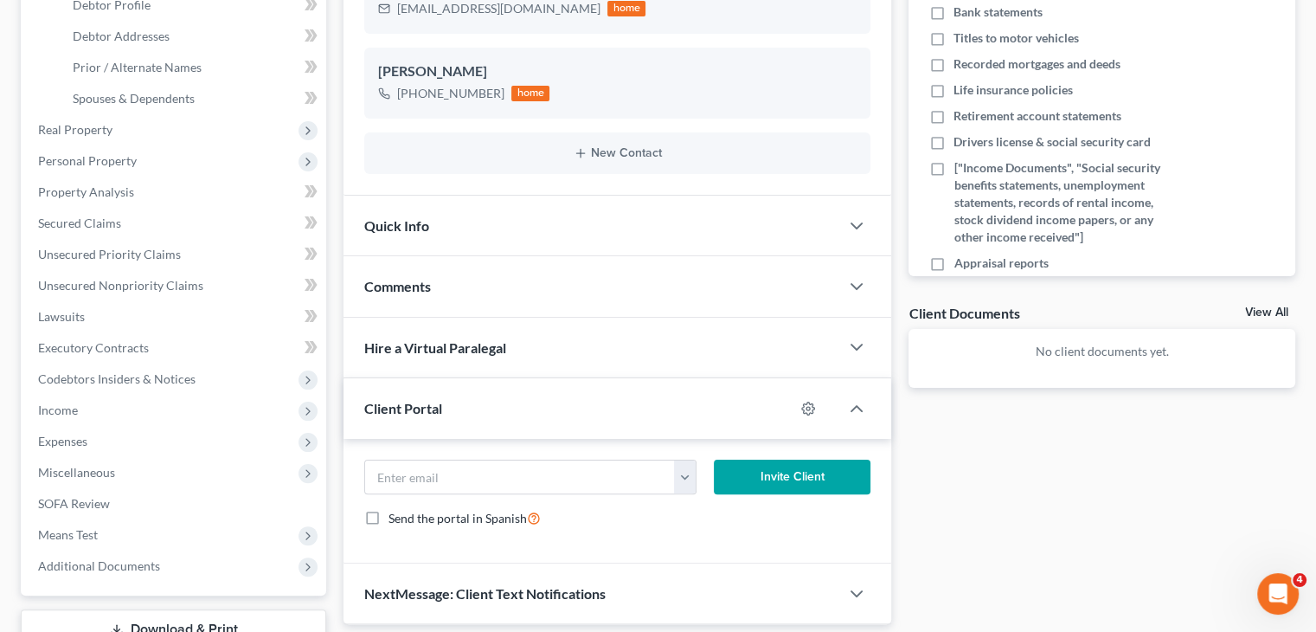
click at [675, 358] on div "Hire a Virtual Paralegal" at bounding box center [592, 348] width 496 height 60
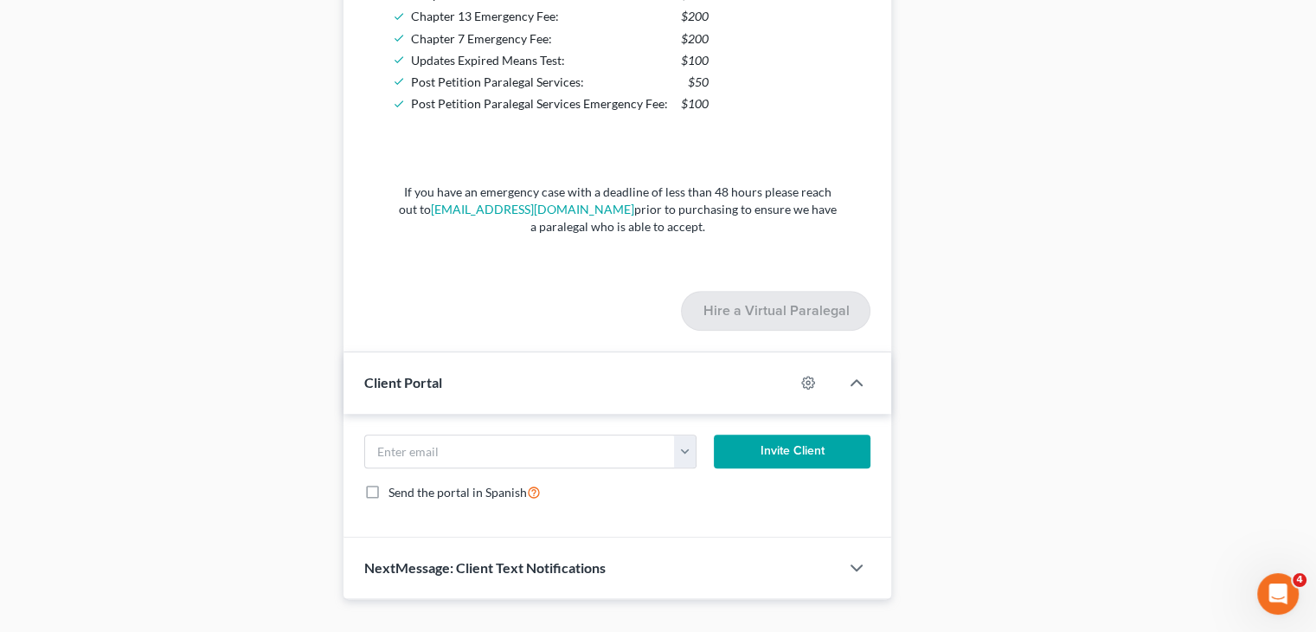
scroll to position [1212, 0]
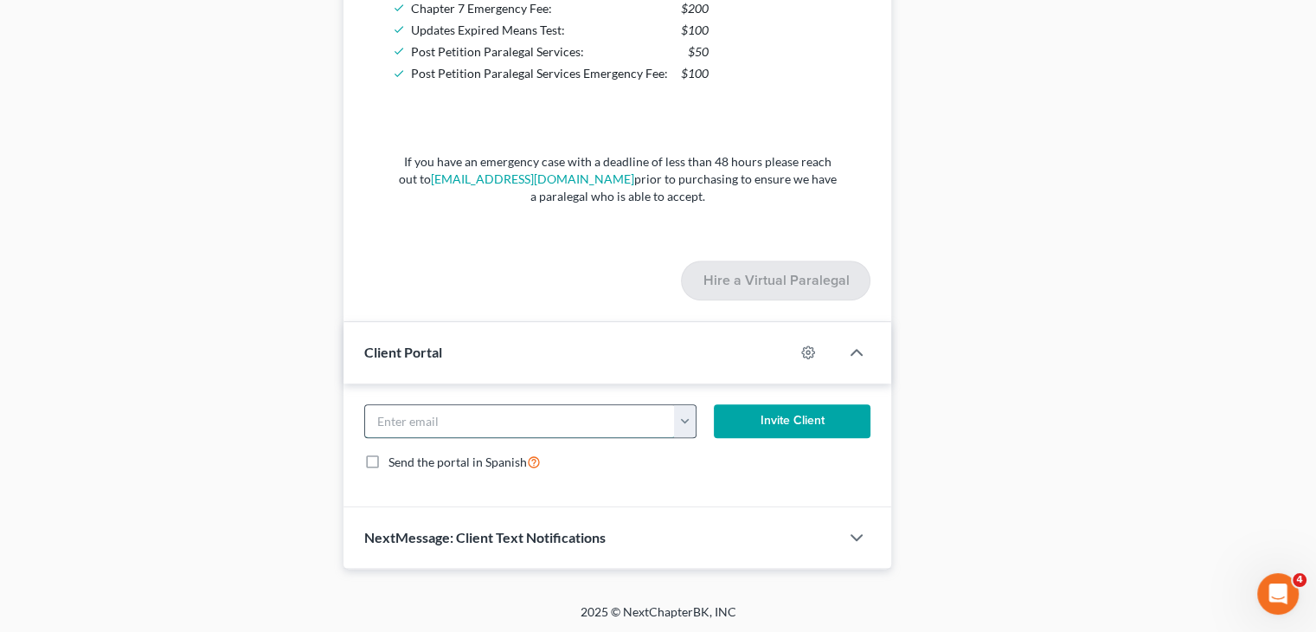
click at [620, 426] on input "email" at bounding box center [520, 421] width 310 height 33
click at [418, 418] on input "email" at bounding box center [520, 421] width 310 height 33
paste input "[EMAIL_ADDRESS][DOMAIN_NAME]"
type input "[EMAIL_ADDRESS][DOMAIN_NAME]"
click at [810, 415] on button "Invite Client" at bounding box center [793, 421] width 158 height 35
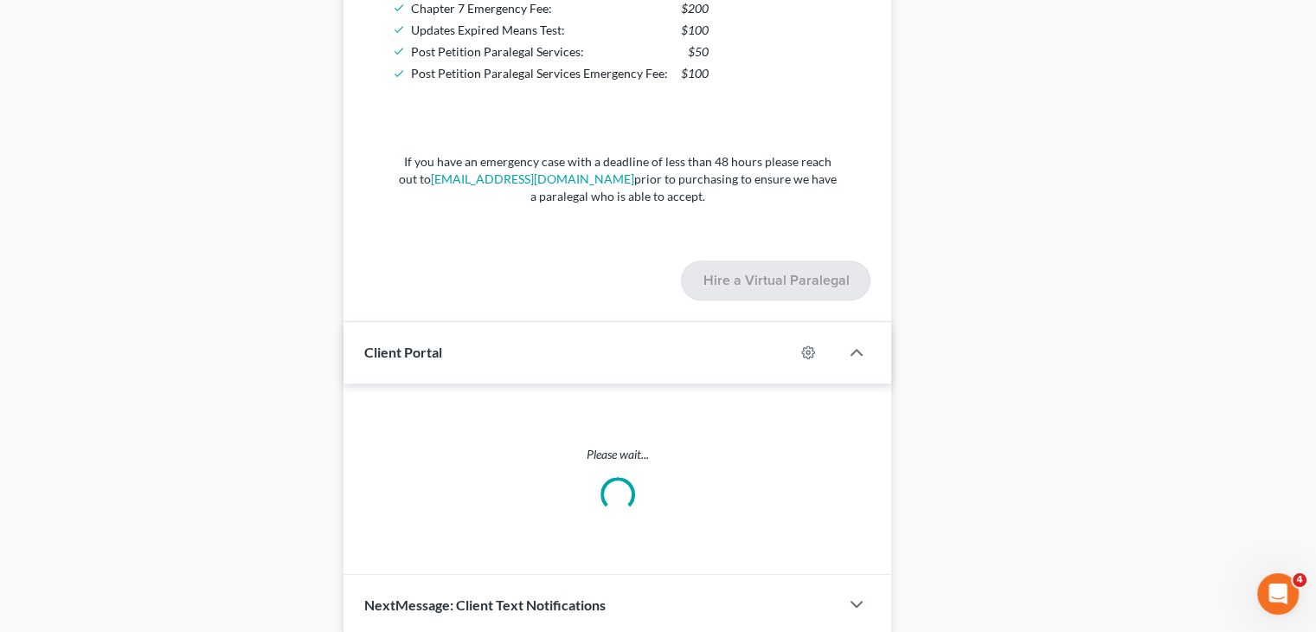
scroll to position [1194, 0]
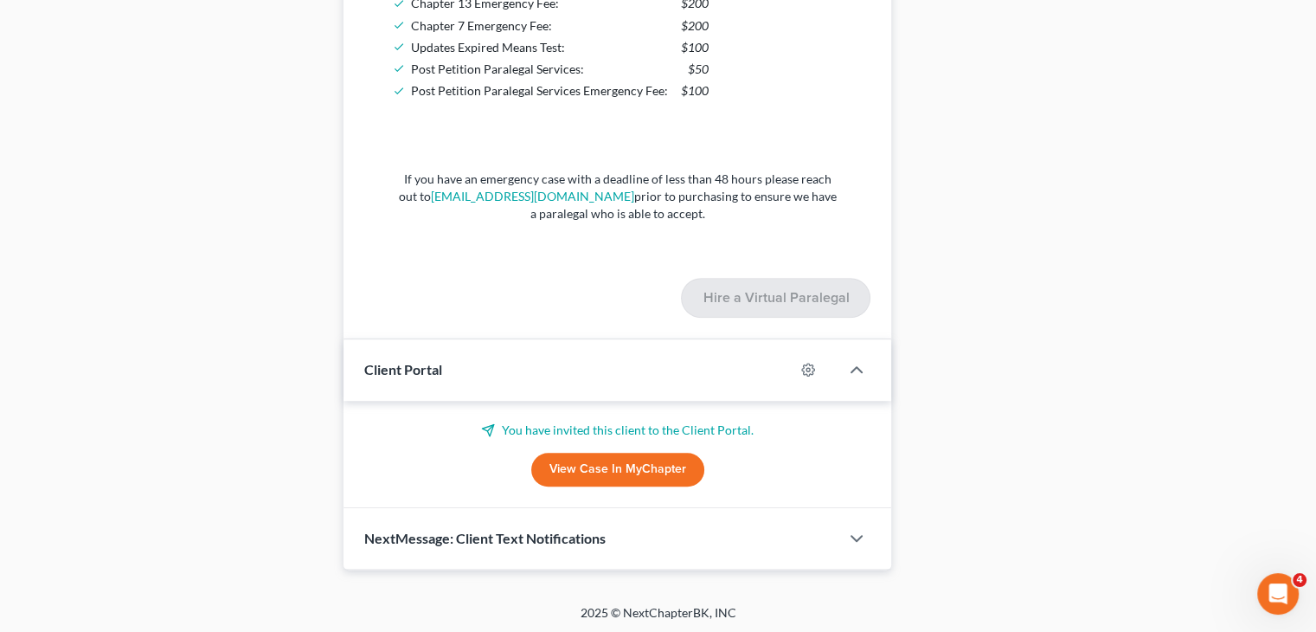
click at [638, 469] on link "View Case in MyChapter" at bounding box center [617, 470] width 173 height 35
